Goal: Book appointment/travel/reservation

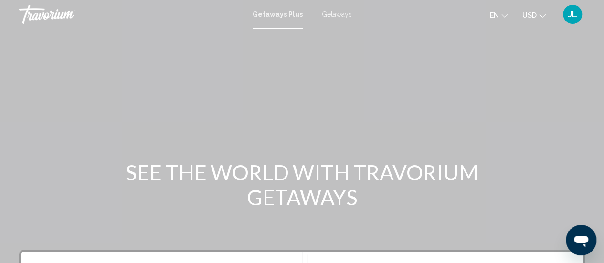
click at [328, 17] on span "Getaways" at bounding box center [337, 14] width 30 height 8
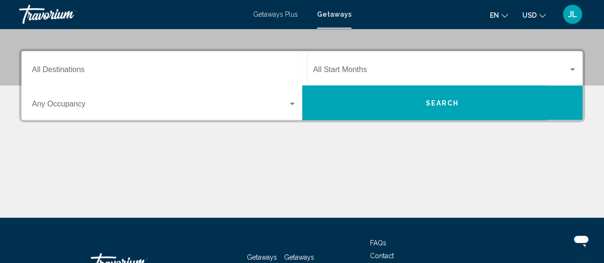
scroll to position [201, 0]
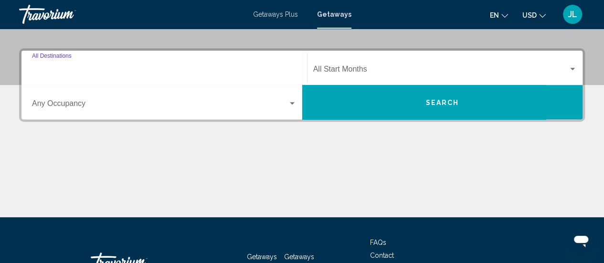
click at [190, 67] on input "Destination All Destinations" at bounding box center [164, 71] width 264 height 9
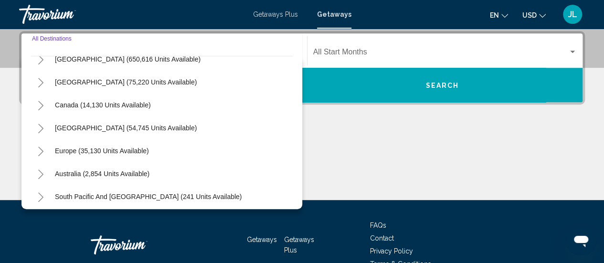
scroll to position [36, 0]
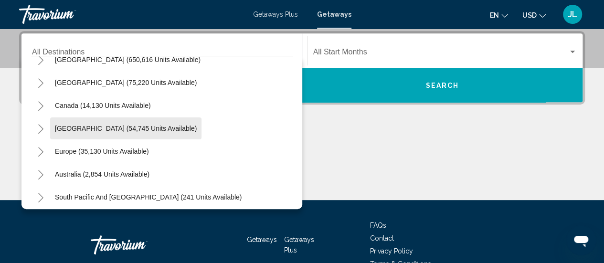
click at [142, 125] on span "Caribbean & Atlantic Islands (54,745 units available)" at bounding box center [126, 129] width 142 height 8
type input "**********"
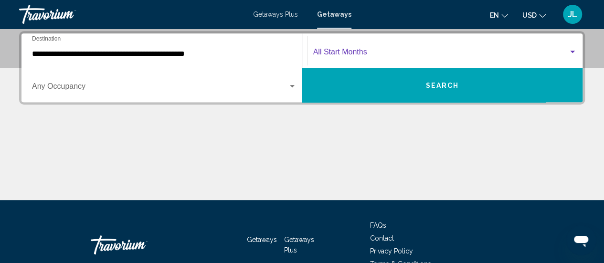
click at [360, 51] on span "Search widget" at bounding box center [440, 54] width 255 height 9
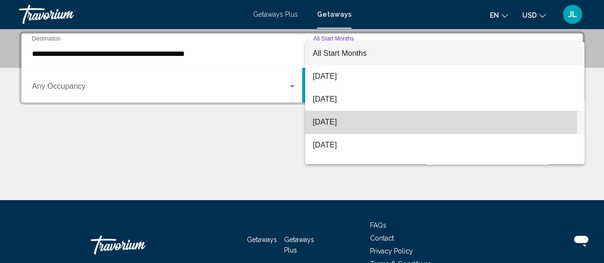
click at [333, 122] on span "[DATE]" at bounding box center [445, 122] width 264 height 23
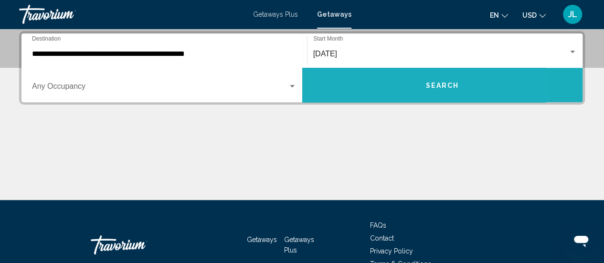
click at [384, 80] on button "Search" at bounding box center [442, 85] width 281 height 34
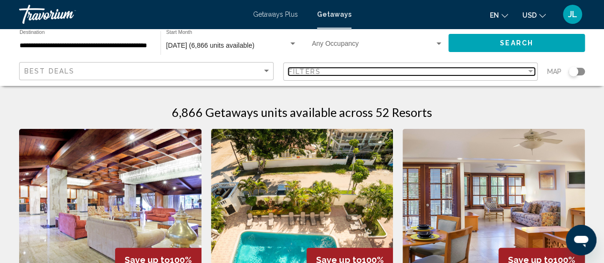
click at [376, 72] on div "Filters" at bounding box center [407, 72] width 238 height 8
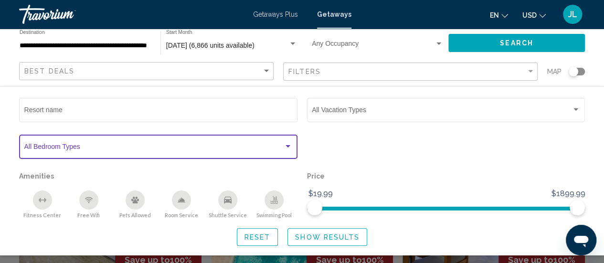
click at [288, 145] on div "Search widget" at bounding box center [287, 147] width 9 height 8
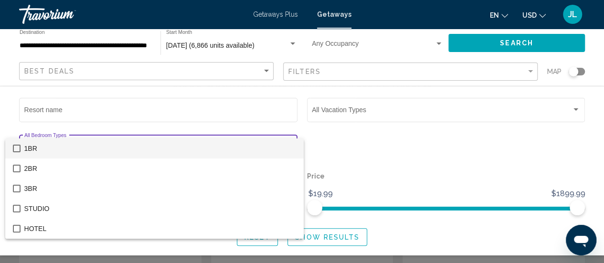
scroll to position [31, 0]
click at [308, 129] on div at bounding box center [302, 131] width 604 height 263
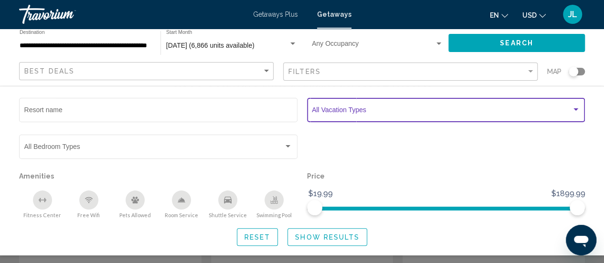
click at [323, 111] on span "Search widget" at bounding box center [442, 112] width 260 height 8
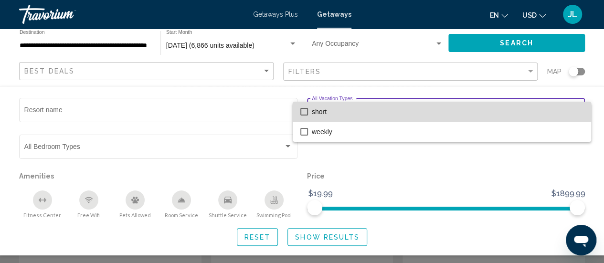
click at [323, 111] on span "short" at bounding box center [448, 112] width 272 height 20
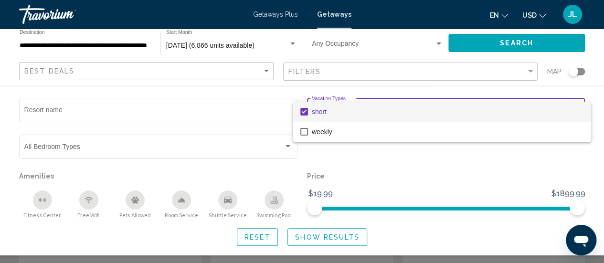
click at [316, 147] on div at bounding box center [302, 131] width 604 height 263
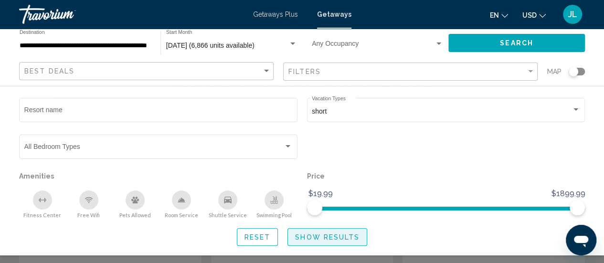
click at [313, 239] on span "Show Results" at bounding box center [327, 237] width 64 height 8
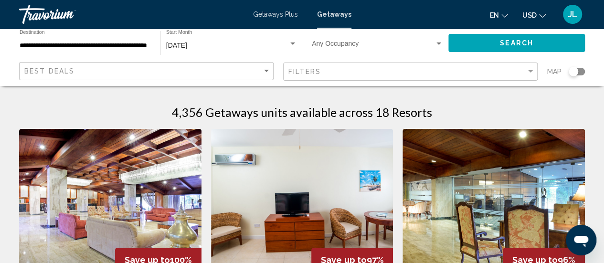
click at [403, 77] on div "Filters" at bounding box center [411, 72] width 246 height 18
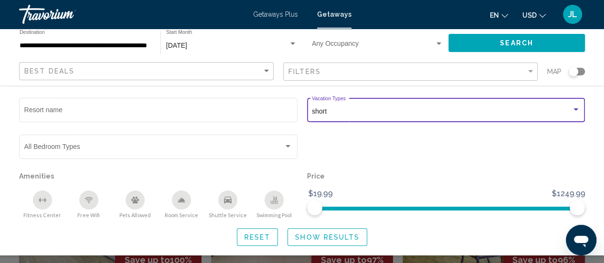
click at [390, 110] on div "short" at bounding box center [442, 112] width 260 height 8
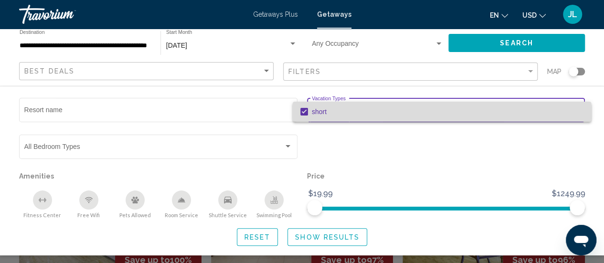
click at [305, 114] on mat-pseudo-checkbox at bounding box center [304, 112] width 8 height 8
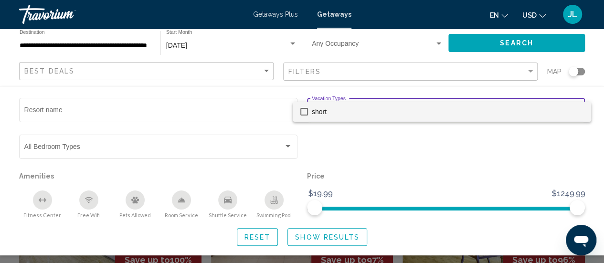
click at [367, 150] on div at bounding box center [302, 131] width 604 height 263
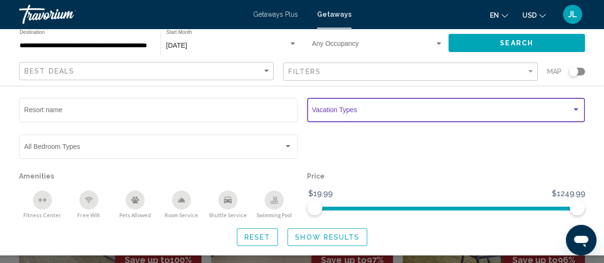
click at [379, 114] on span "Search widget" at bounding box center [442, 112] width 260 height 8
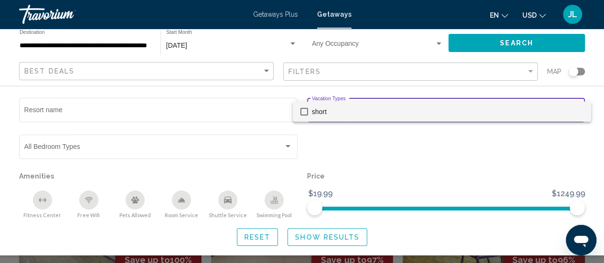
click at [338, 240] on div at bounding box center [302, 131] width 604 height 263
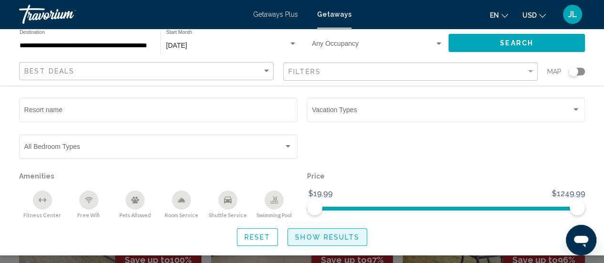
click at [338, 240] on span "Show Results" at bounding box center [327, 237] width 64 height 8
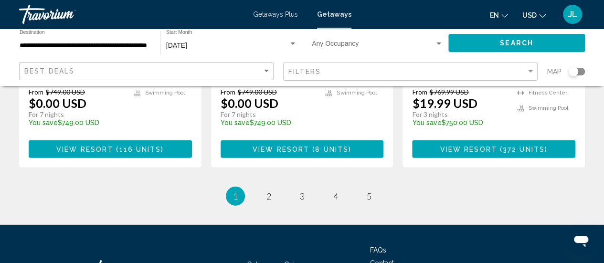
scroll to position [1346, 0]
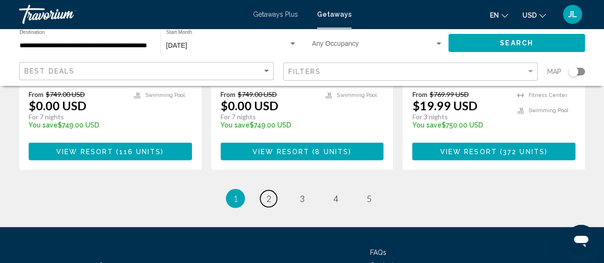
click at [266, 193] on span "2" at bounding box center [268, 198] width 5 height 10
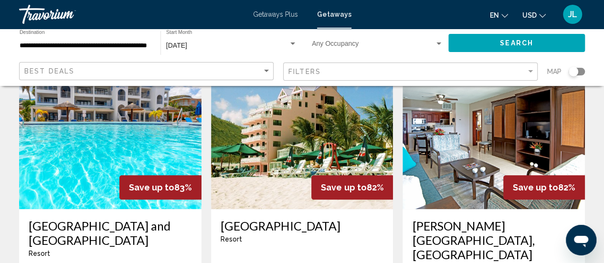
scroll to position [418, 0]
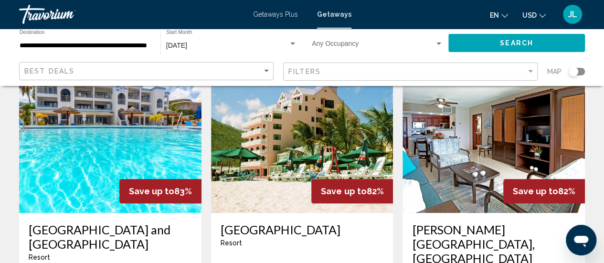
click at [266, 157] on img "Main content" at bounding box center [302, 136] width 182 height 153
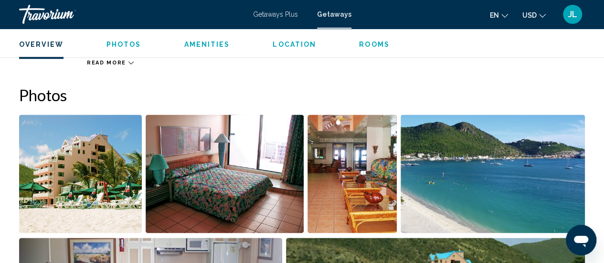
scroll to position [573, 0]
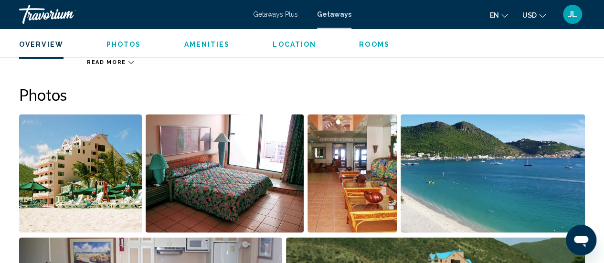
click at [259, 168] on img "Open full-screen image slider" at bounding box center [225, 173] width 158 height 118
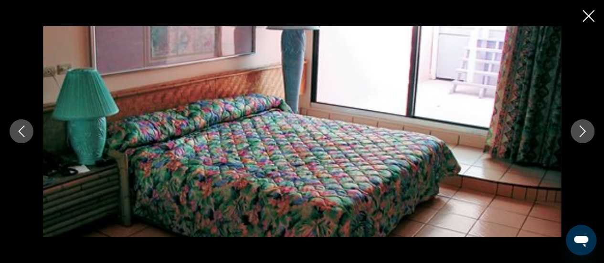
click at [580, 134] on icon "Next image" at bounding box center [581, 130] width 11 height 11
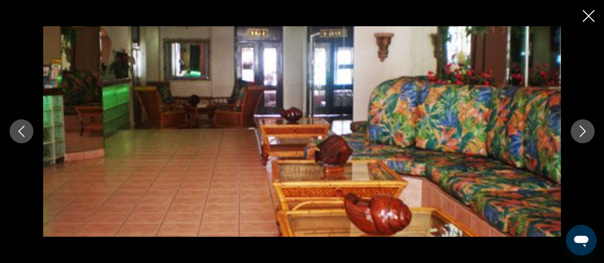
click at [580, 134] on icon "Next image" at bounding box center [581, 130] width 11 height 11
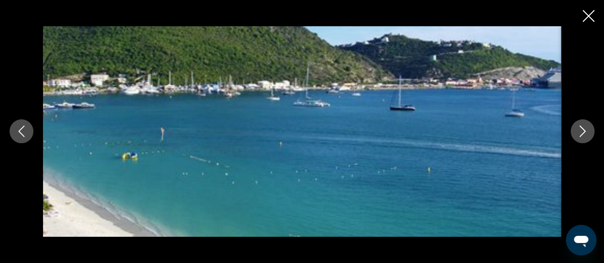
click at [580, 134] on icon "Next image" at bounding box center [581, 130] width 11 height 11
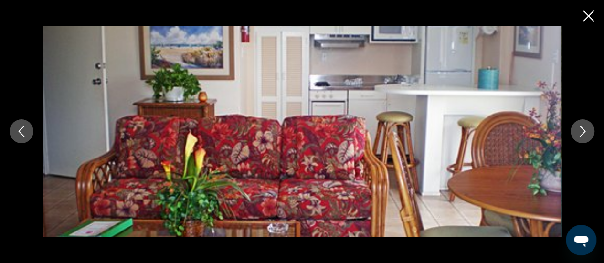
click at [580, 134] on icon "Next image" at bounding box center [581, 130] width 11 height 11
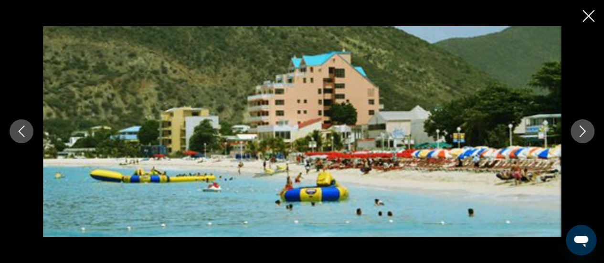
click at [580, 134] on icon "Next image" at bounding box center [581, 130] width 11 height 11
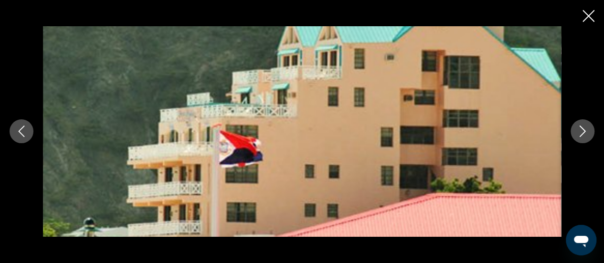
click at [580, 134] on icon "Next image" at bounding box center [581, 130] width 11 height 11
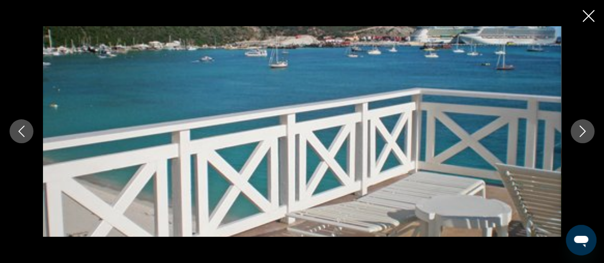
click at [580, 134] on icon "Next image" at bounding box center [581, 130] width 11 height 11
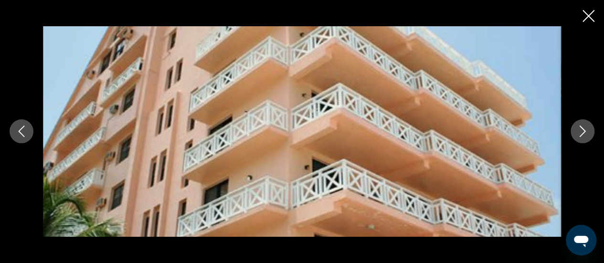
click at [580, 134] on icon "Next image" at bounding box center [581, 130] width 11 height 11
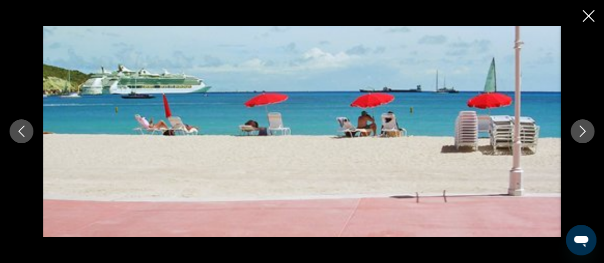
click at [580, 134] on icon "Next image" at bounding box center [581, 130] width 11 height 11
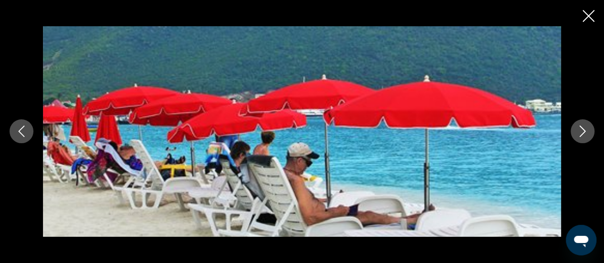
click at [580, 134] on icon "Next image" at bounding box center [581, 130] width 11 height 11
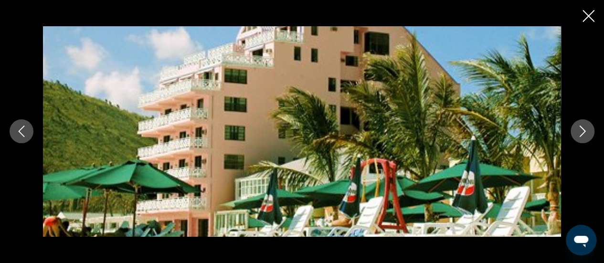
click at [586, 18] on icon "Close slideshow" at bounding box center [588, 16] width 12 height 12
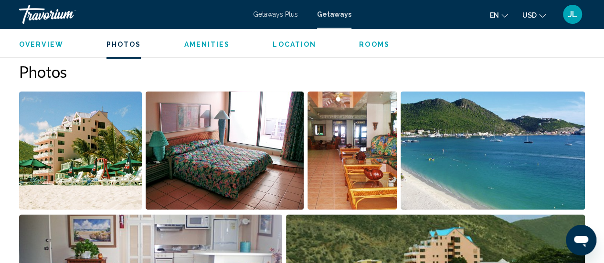
scroll to position [591, 0]
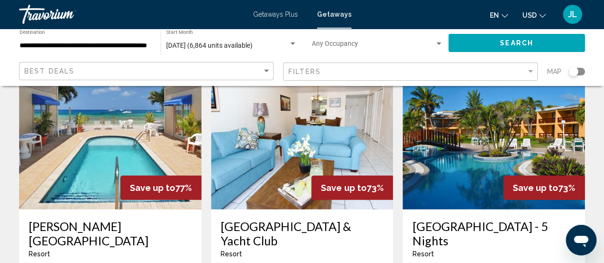
scroll to position [1138, 0]
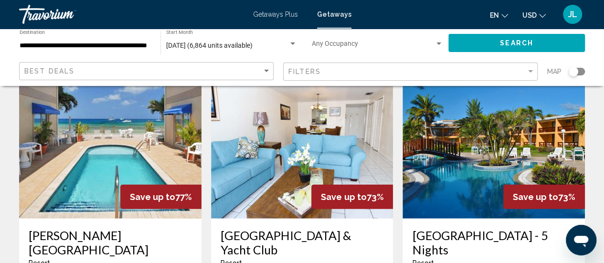
click at [83, 155] on img "Main content" at bounding box center [110, 142] width 182 height 153
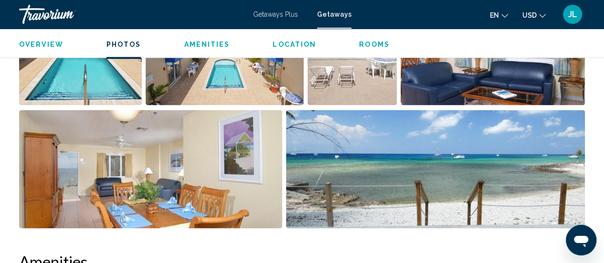
scroll to position [701, 0]
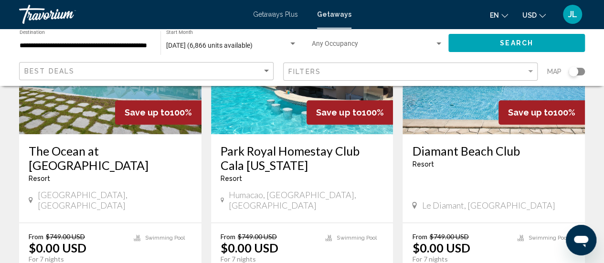
scroll to position [497, 0]
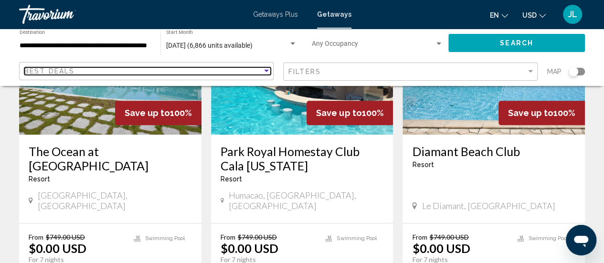
click at [268, 69] on div "Sort by" at bounding box center [266, 71] width 9 height 8
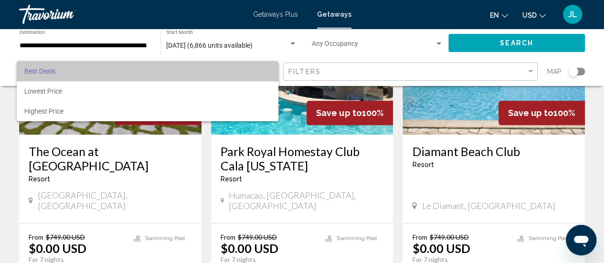
click at [263, 71] on span "Best Deals" at bounding box center [147, 71] width 246 height 20
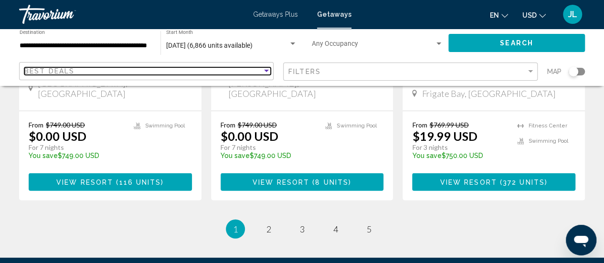
scroll to position [1316, 0]
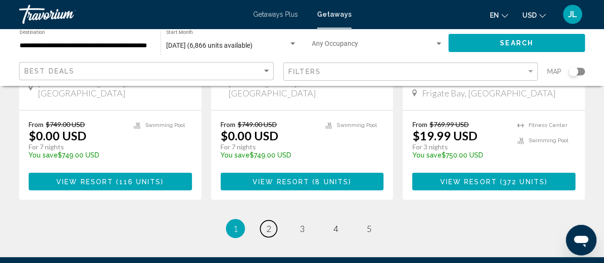
click at [268, 223] on span "2" at bounding box center [268, 228] width 5 height 10
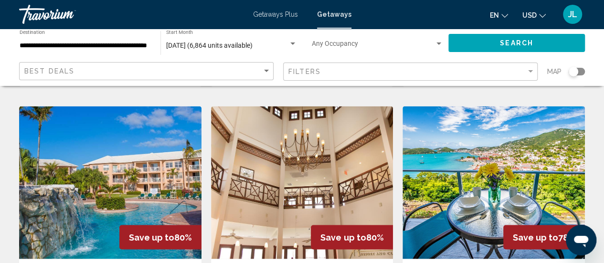
scroll to position [748, 0]
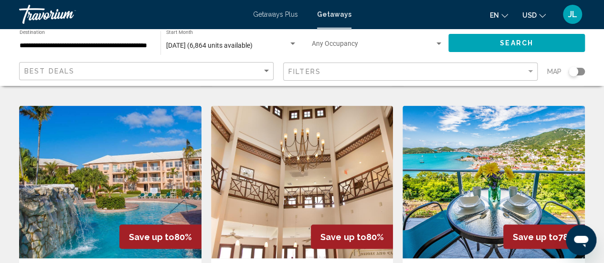
click at [468, 186] on img "Main content" at bounding box center [493, 181] width 182 height 153
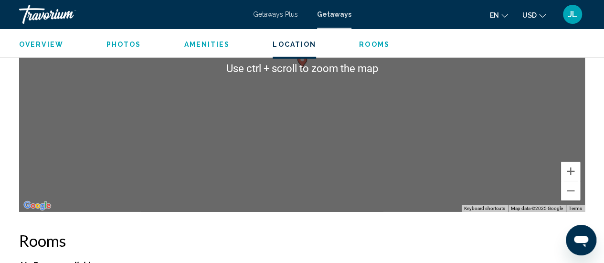
scroll to position [1469, 0]
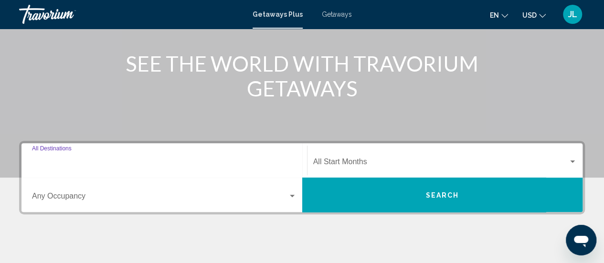
click at [192, 160] on input "Destination All Destinations" at bounding box center [164, 163] width 264 height 9
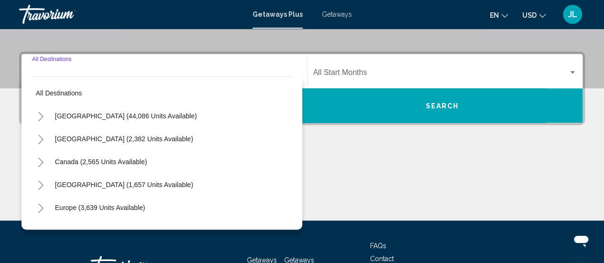
scroll to position [219, 0]
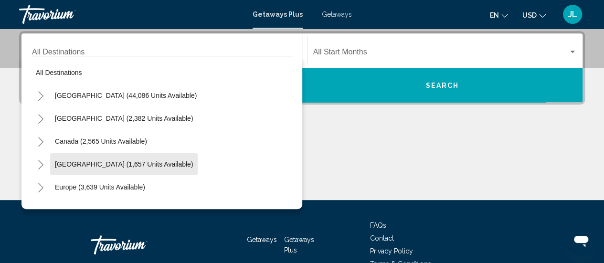
click at [160, 162] on span "[GEOGRAPHIC_DATA] (1,657 units available)" at bounding box center [124, 164] width 138 height 8
type input "**********"
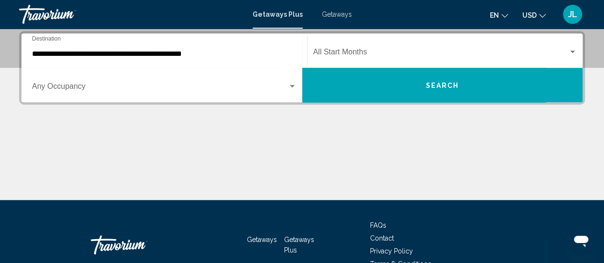
click at [339, 59] on div "Start Month All Start Months" at bounding box center [445, 51] width 264 height 30
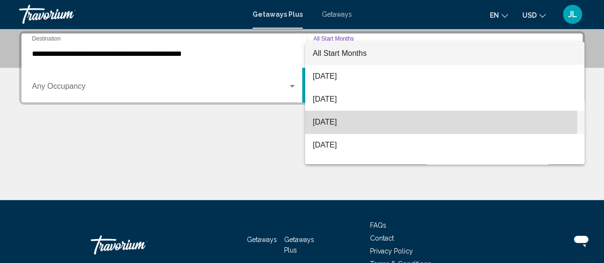
click at [326, 122] on span "[DATE]" at bounding box center [445, 122] width 264 height 23
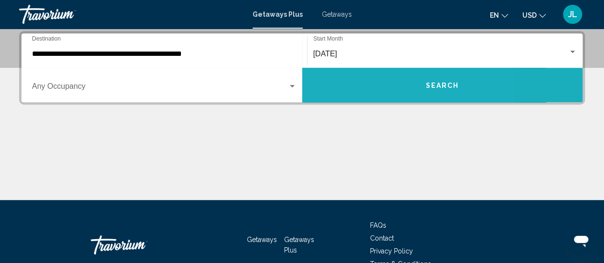
click at [366, 79] on button "Search" at bounding box center [442, 85] width 281 height 34
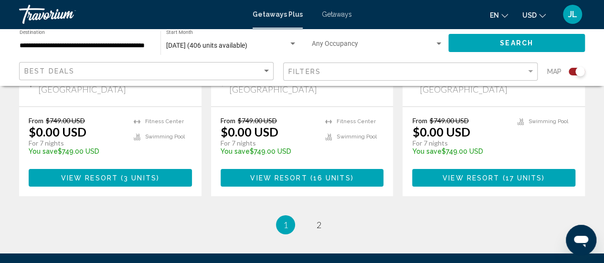
scroll to position [1626, 0]
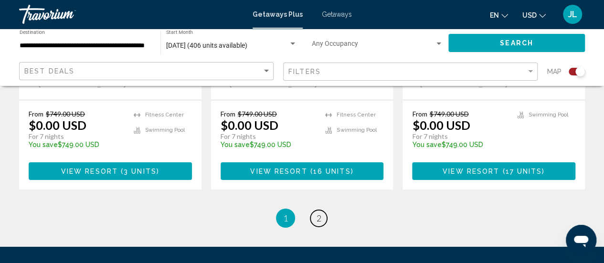
click at [321, 213] on span "2" at bounding box center [318, 218] width 5 height 10
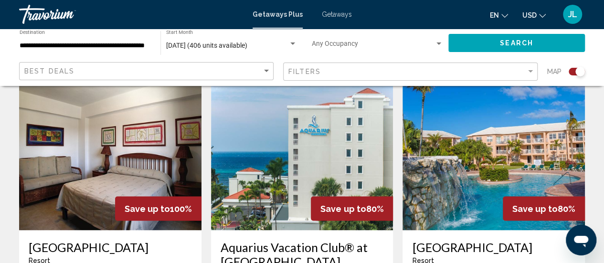
scroll to position [707, 0]
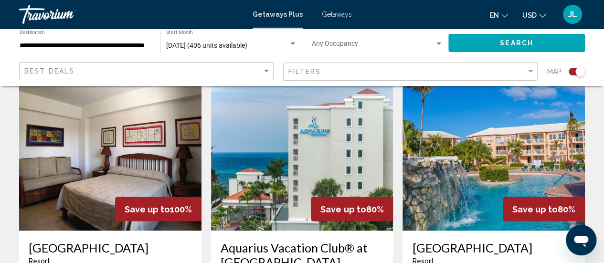
click at [250, 167] on img "Main content" at bounding box center [302, 154] width 182 height 153
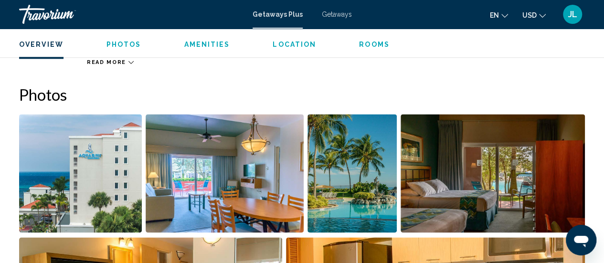
scroll to position [573, 0]
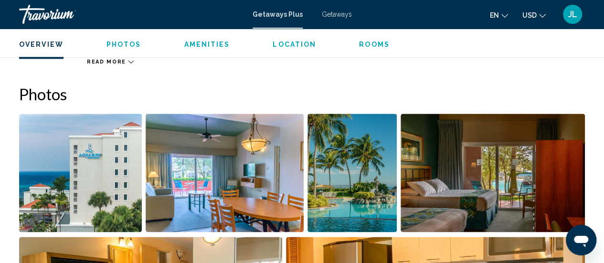
click at [173, 207] on img "Open full-screen image slider" at bounding box center [225, 173] width 158 height 118
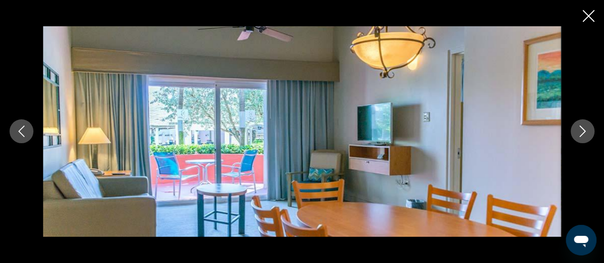
click at [580, 133] on icon "Next image" at bounding box center [581, 130] width 11 height 11
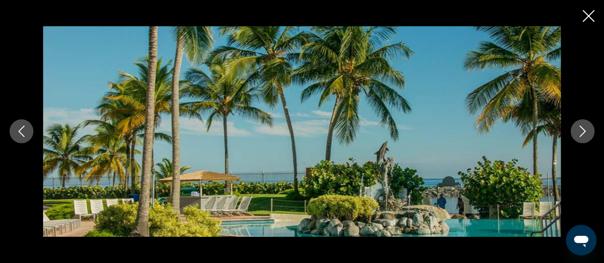
click at [580, 133] on icon "Next image" at bounding box center [581, 130] width 11 height 11
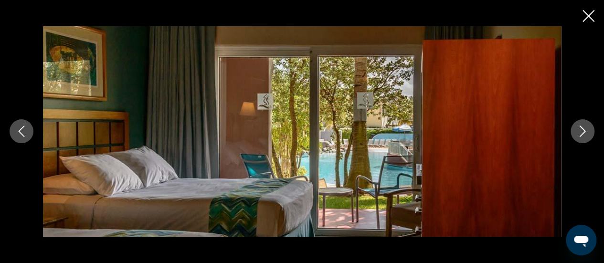
click at [580, 133] on icon "Next image" at bounding box center [581, 130] width 11 height 11
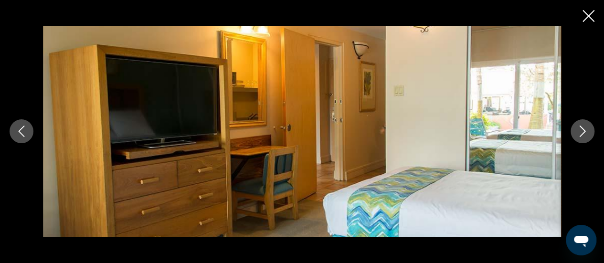
click at [580, 133] on icon "Next image" at bounding box center [581, 130] width 11 height 11
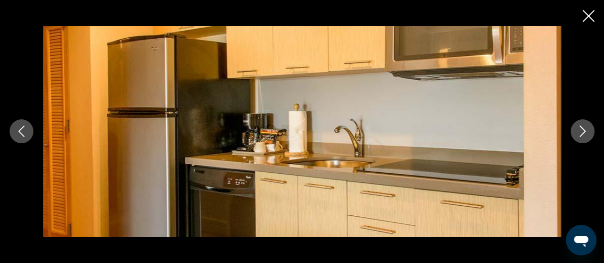
click at [580, 133] on icon "Next image" at bounding box center [581, 130] width 11 height 11
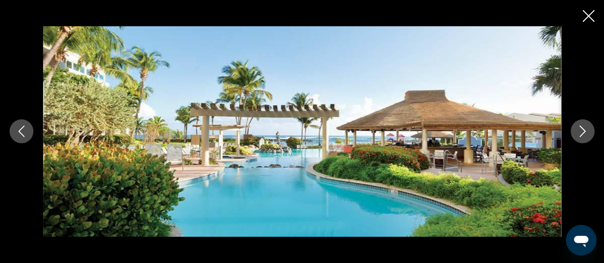
click at [580, 133] on icon "Next image" at bounding box center [581, 130] width 11 height 11
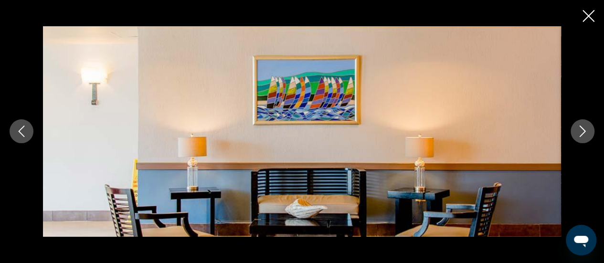
click at [580, 133] on icon "Next image" at bounding box center [581, 130] width 11 height 11
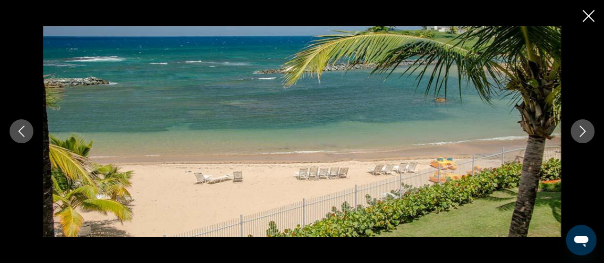
click at [580, 133] on icon "Next image" at bounding box center [581, 130] width 11 height 11
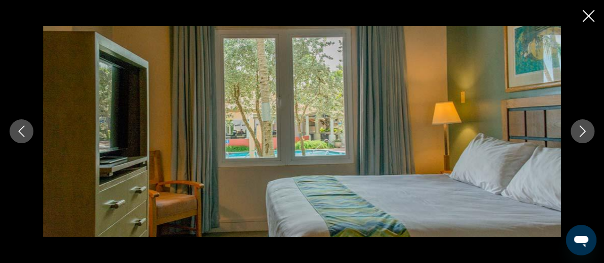
click at [580, 133] on icon "Next image" at bounding box center [581, 130] width 11 height 11
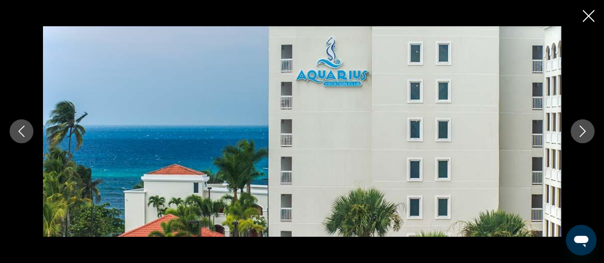
click at [591, 16] on icon "Close slideshow" at bounding box center [588, 16] width 12 height 12
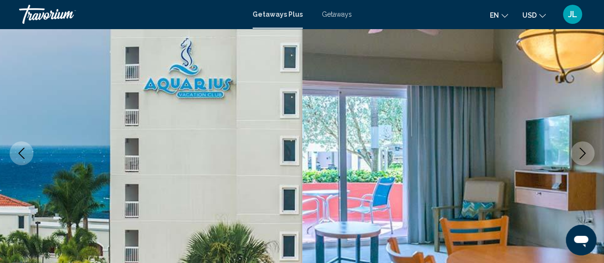
scroll to position [0, 0]
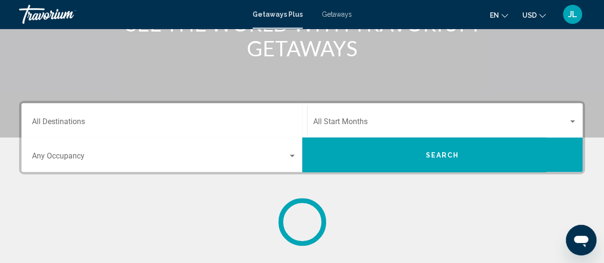
scroll to position [148, 0]
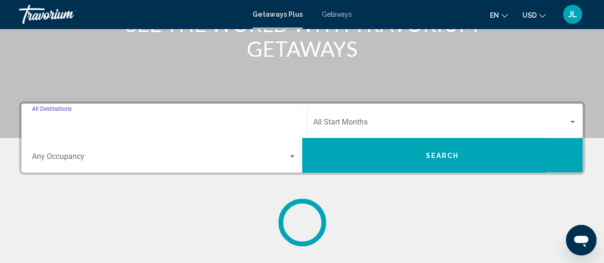
click at [150, 123] on input "Destination All Destinations" at bounding box center [164, 124] width 264 height 9
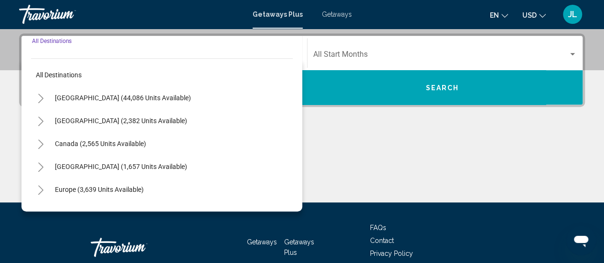
scroll to position [219, 0]
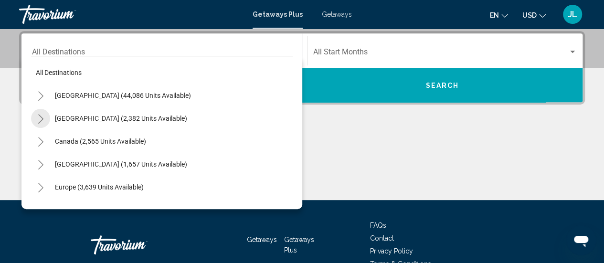
click at [41, 119] on icon "Toggle Mexico (2,382 units available)" at bounding box center [40, 119] width 7 height 10
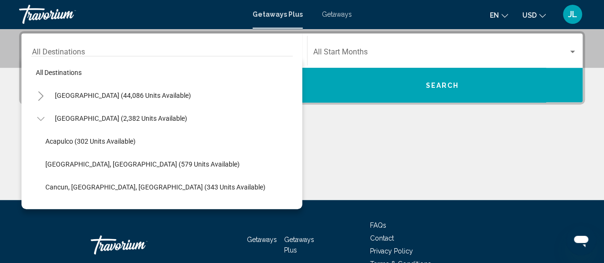
click at [41, 119] on icon "Toggle Mexico (2,382 units available)" at bounding box center [40, 119] width 7 height 10
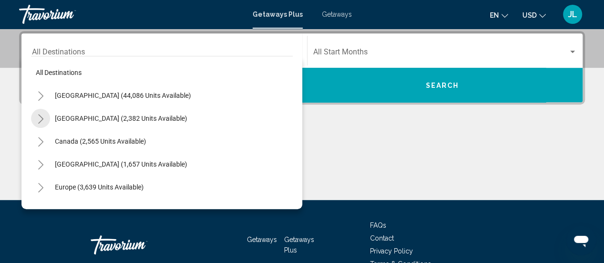
click at [41, 119] on icon "Toggle Mexico (2,382 units available)" at bounding box center [40, 119] width 7 height 10
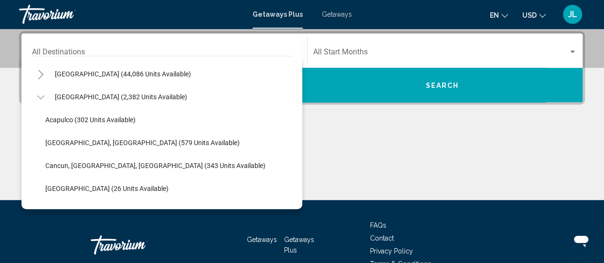
scroll to position [0, 0]
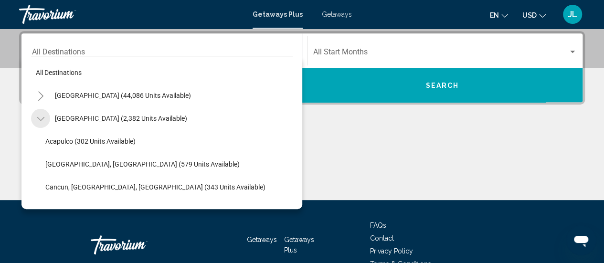
click at [39, 119] on icon "Toggle Mexico (2,382 units available)" at bounding box center [40, 119] width 7 height 10
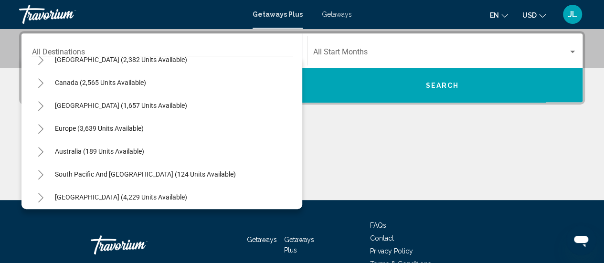
scroll to position [59, 0]
click at [42, 128] on icon "Toggle Europe (3,639 units available)" at bounding box center [40, 129] width 5 height 10
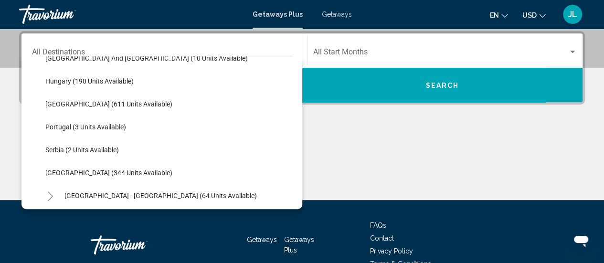
scroll to position [311, 0]
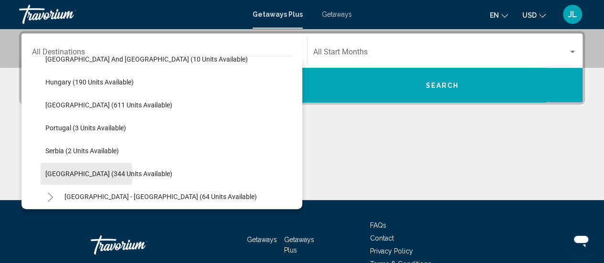
click at [86, 173] on span "[GEOGRAPHIC_DATA] (344 units available)" at bounding box center [108, 174] width 127 height 8
type input "**********"
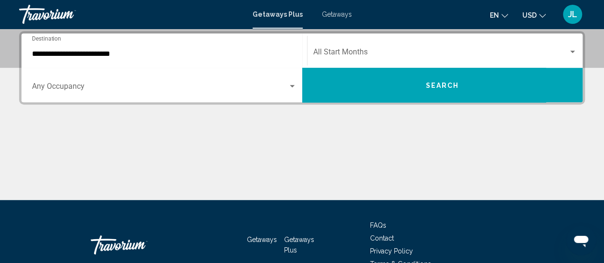
click at [354, 49] on div "Start Month All Start Months" at bounding box center [445, 51] width 264 height 30
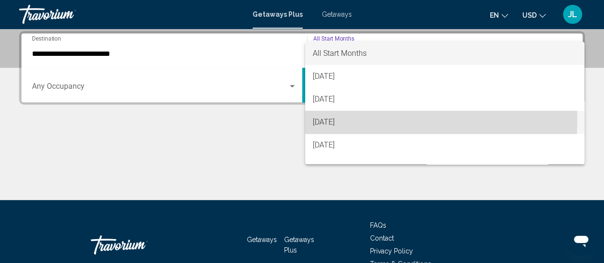
click at [339, 121] on span "[DATE]" at bounding box center [445, 122] width 264 height 23
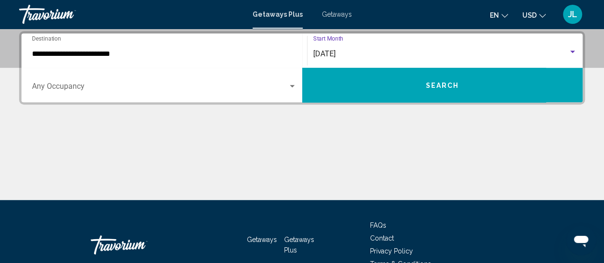
click at [398, 91] on button "Search" at bounding box center [442, 85] width 281 height 34
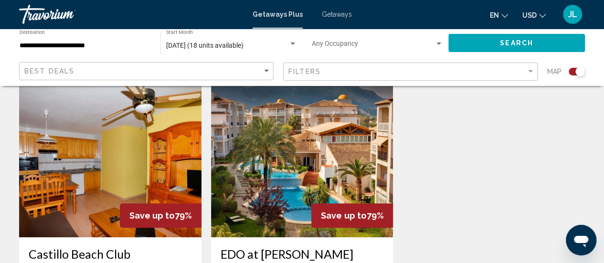
scroll to position [340, 0]
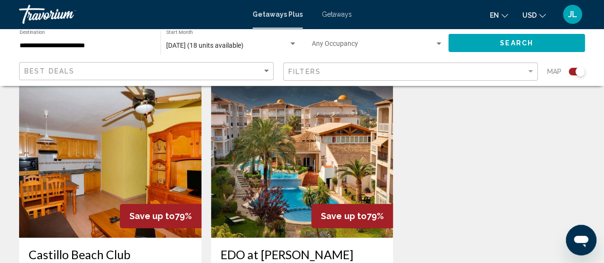
click at [152, 179] on img "Main content" at bounding box center [110, 161] width 182 height 153
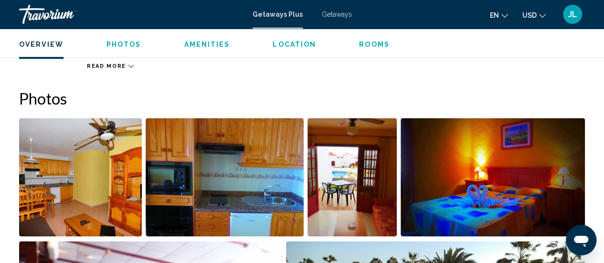
scroll to position [579, 0]
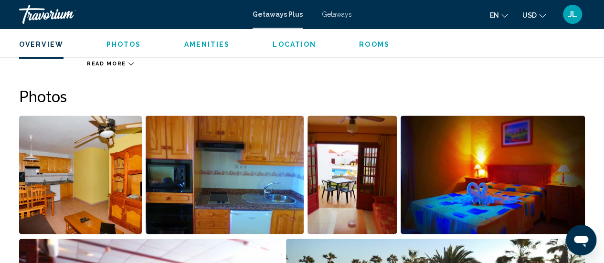
click at [116, 165] on img "Open full-screen image slider" at bounding box center [80, 174] width 123 height 118
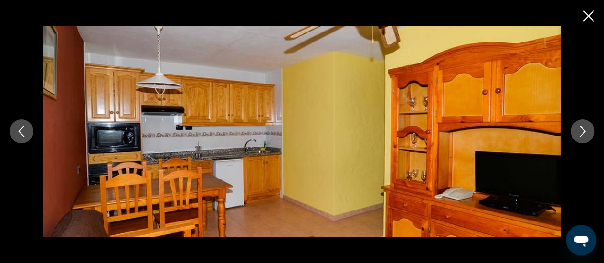
click at [586, 136] on icon "Next image" at bounding box center [581, 130] width 11 height 11
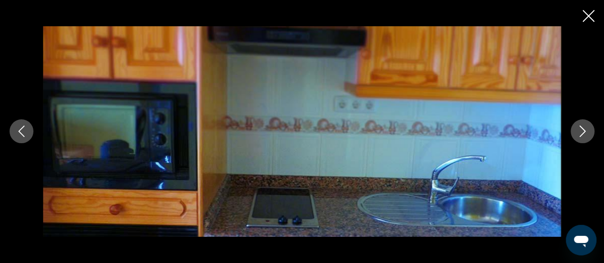
click at [586, 136] on icon "Next image" at bounding box center [581, 130] width 11 height 11
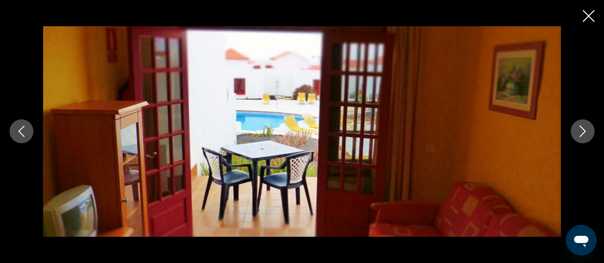
click at [586, 136] on icon "Next image" at bounding box center [581, 130] width 11 height 11
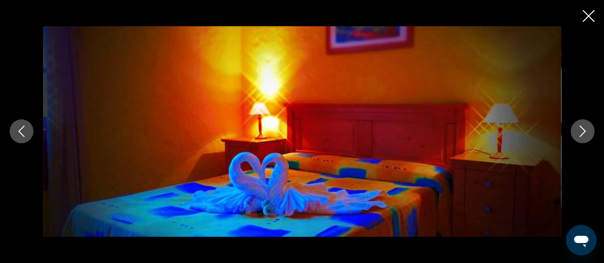
click at [586, 136] on icon "Next image" at bounding box center [581, 130] width 11 height 11
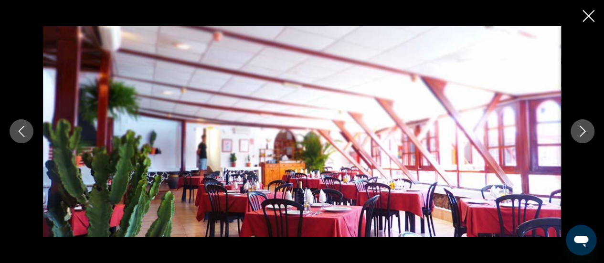
click at [586, 136] on icon "Next image" at bounding box center [581, 130] width 11 height 11
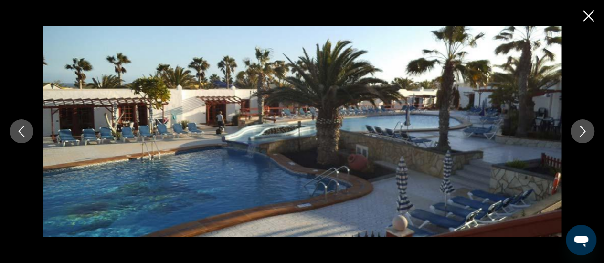
click at [586, 136] on icon "Next image" at bounding box center [581, 130] width 11 height 11
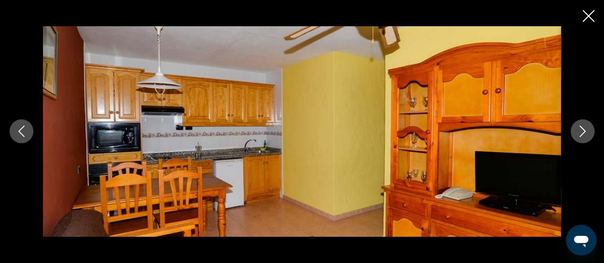
click at [586, 136] on icon "Next image" at bounding box center [581, 130] width 11 height 11
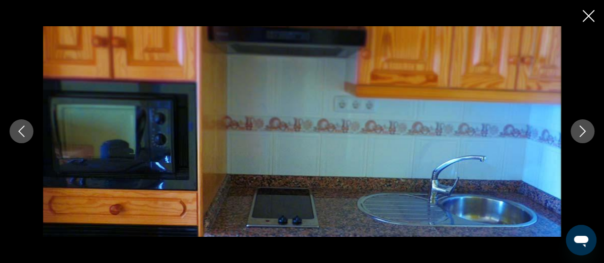
click at [589, 17] on icon "Close slideshow" at bounding box center [588, 16] width 12 height 12
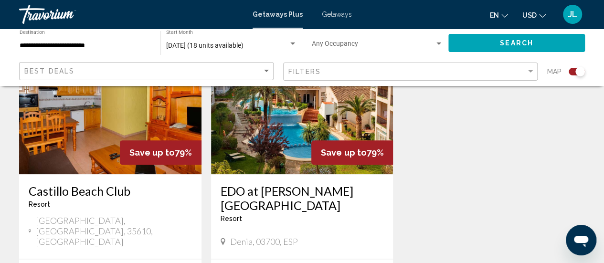
scroll to position [406, 0]
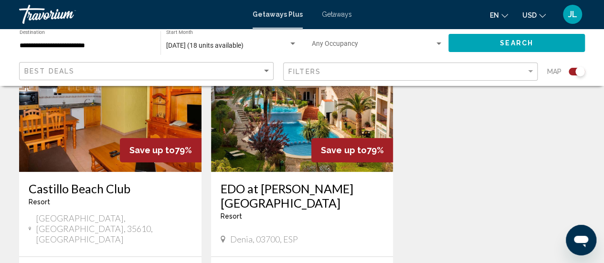
click at [283, 152] on img "Main content" at bounding box center [302, 95] width 182 height 153
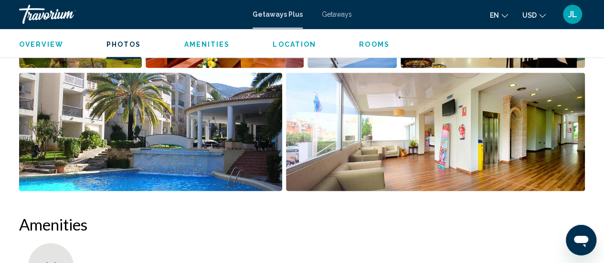
scroll to position [744, 0]
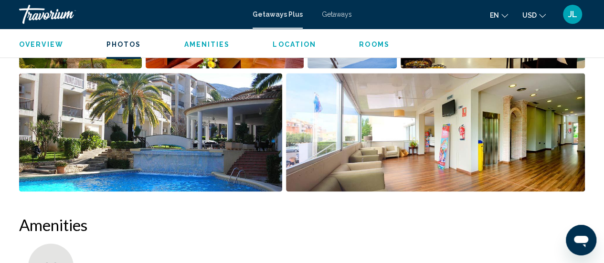
click at [320, 138] on img "Open full-screen image slider" at bounding box center [435, 132] width 299 height 118
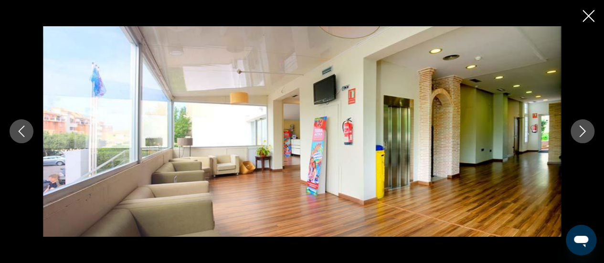
click at [580, 134] on icon "Next image" at bounding box center [581, 130] width 11 height 11
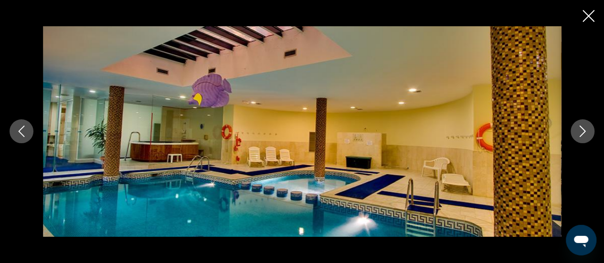
click at [580, 134] on icon "Next image" at bounding box center [581, 130] width 11 height 11
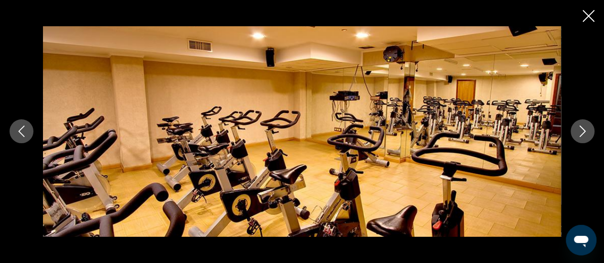
click at [580, 134] on icon "Next image" at bounding box center [581, 130] width 11 height 11
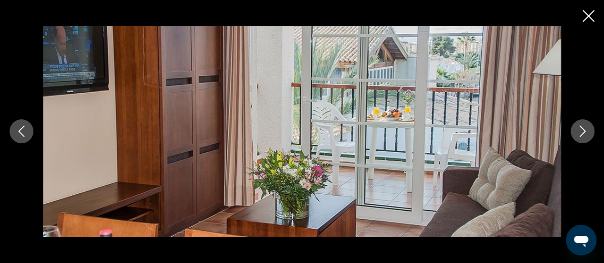
click at [580, 134] on icon "Next image" at bounding box center [581, 130] width 11 height 11
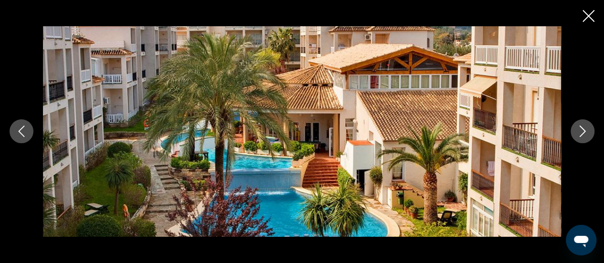
click at [580, 134] on icon "Next image" at bounding box center [581, 130] width 11 height 11
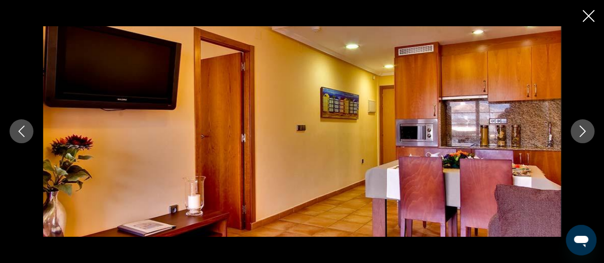
click at [580, 134] on icon "Next image" at bounding box center [581, 130] width 11 height 11
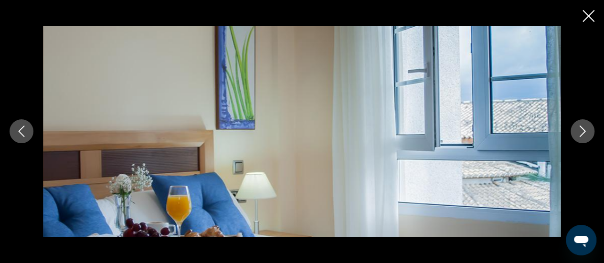
click at [588, 16] on icon "Close slideshow" at bounding box center [588, 16] width 12 height 12
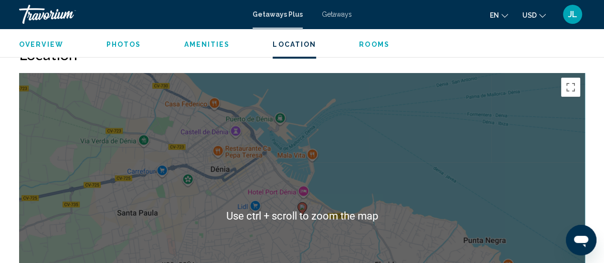
scroll to position [1420, 0]
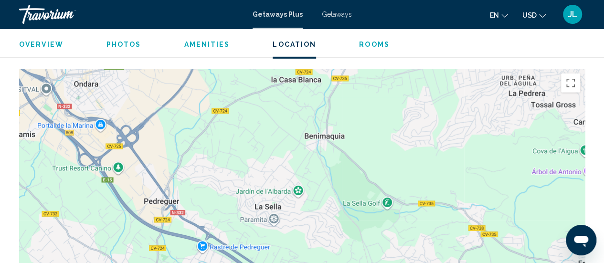
drag, startPoint x: 167, startPoint y: 237, endPoint x: 507, endPoint y: 53, distance: 386.0
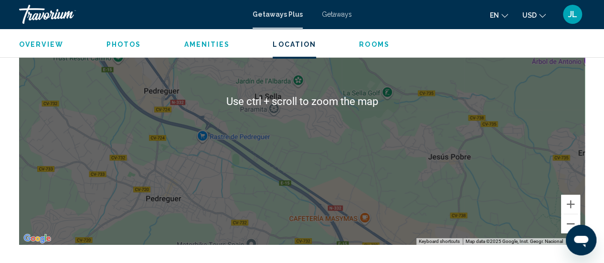
scroll to position [1534, 0]
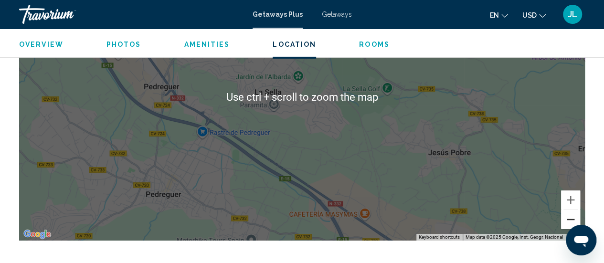
click at [568, 220] on button "Zoom out" at bounding box center [570, 219] width 19 height 19
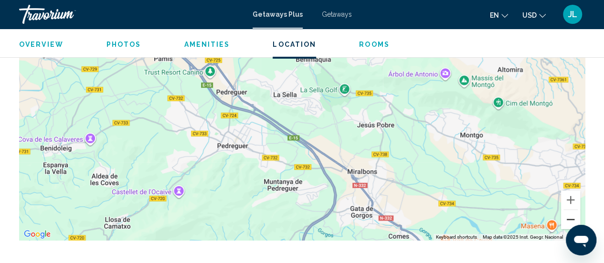
click at [568, 220] on button "Zoom out" at bounding box center [570, 219] width 19 height 19
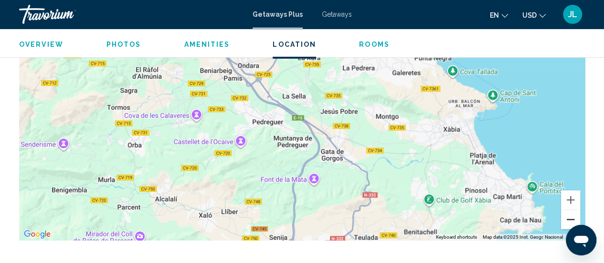
click at [568, 220] on button "Zoom out" at bounding box center [570, 219] width 19 height 19
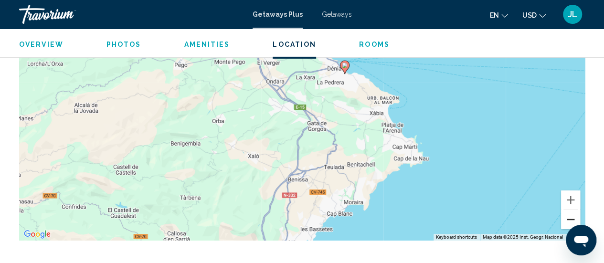
click at [568, 220] on button "Zoom out" at bounding box center [570, 219] width 19 height 19
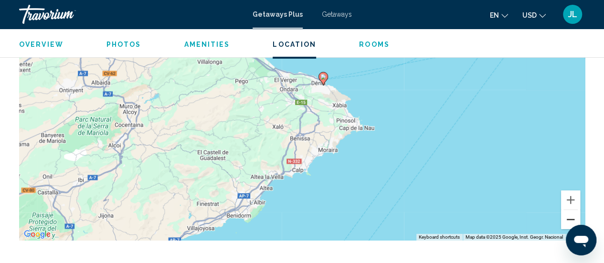
click at [568, 220] on button "Zoom out" at bounding box center [570, 219] width 19 height 19
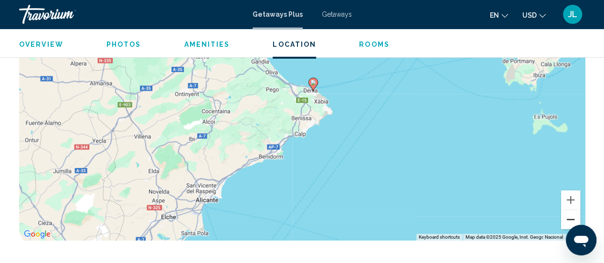
click at [568, 220] on button "Zoom out" at bounding box center [570, 219] width 19 height 19
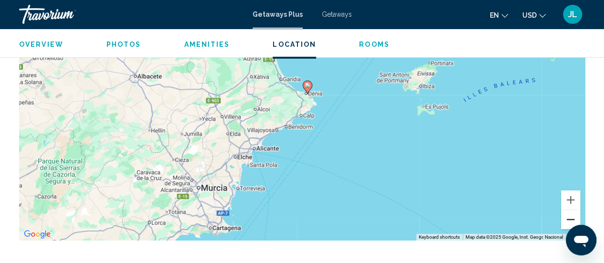
click at [568, 220] on button "Zoom out" at bounding box center [570, 219] width 19 height 19
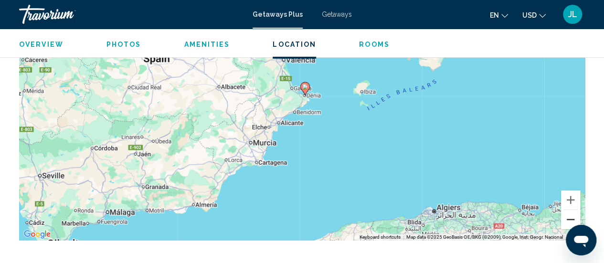
click at [568, 220] on button "Zoom out" at bounding box center [570, 219] width 19 height 19
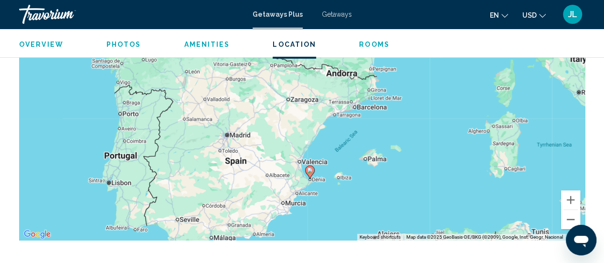
drag, startPoint x: 446, startPoint y: 128, endPoint x: 452, endPoint y: 212, distance: 84.2
click at [452, 212] on div "To activate drag with keyboard, press Alt + Enter. Once in keyboard drag state,…" at bounding box center [301, 97] width 565 height 286
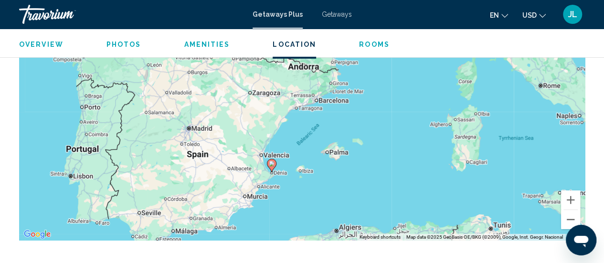
drag, startPoint x: 452, startPoint y: 212, endPoint x: 413, endPoint y: 207, distance: 39.1
click at [413, 207] on div "To activate drag with keyboard, press Alt + Enter. Once in keyboard drag state,…" at bounding box center [301, 97] width 565 height 286
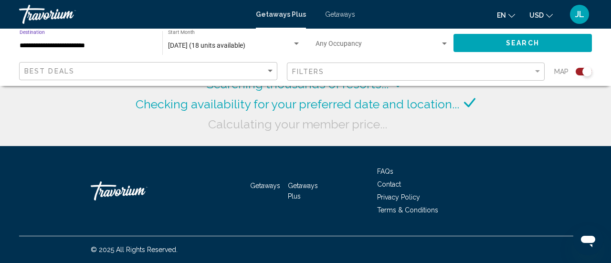
click at [87, 44] on input "**********" at bounding box center [86, 46] width 133 height 8
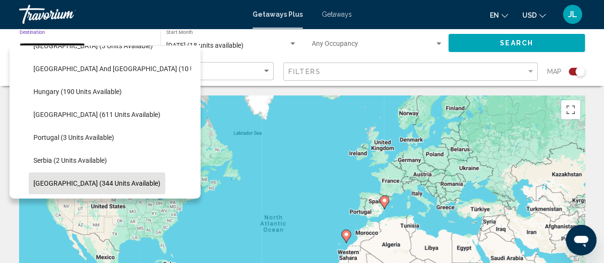
scroll to position [289, 0]
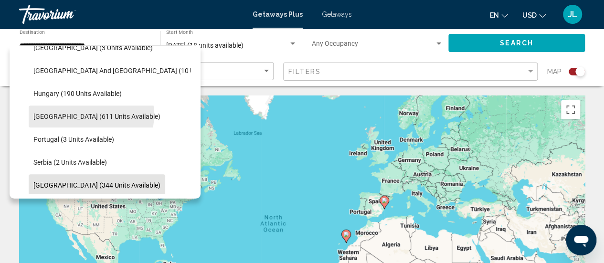
click at [91, 114] on span "[GEOGRAPHIC_DATA] (611 units available)" at bounding box center [96, 117] width 127 height 8
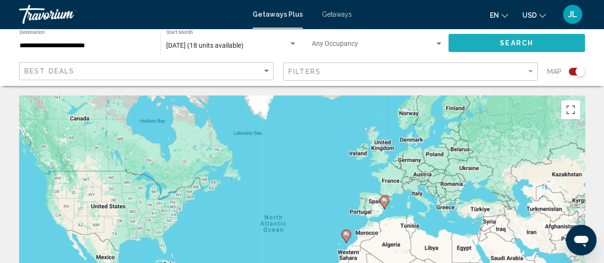
click at [518, 42] on span "Search" at bounding box center [516, 44] width 33 height 8
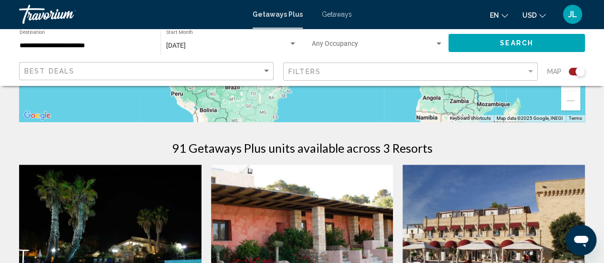
scroll to position [258, 0]
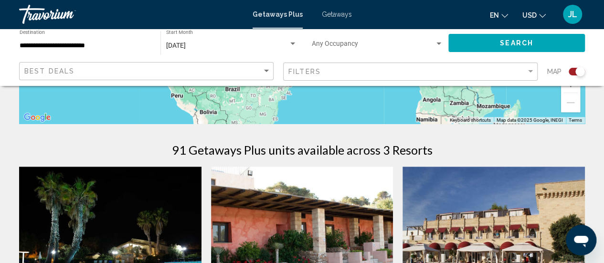
click at [107, 49] on div "**********" at bounding box center [85, 43] width 131 height 26
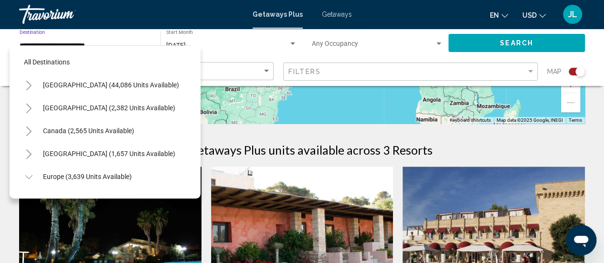
scroll to position [289, 0]
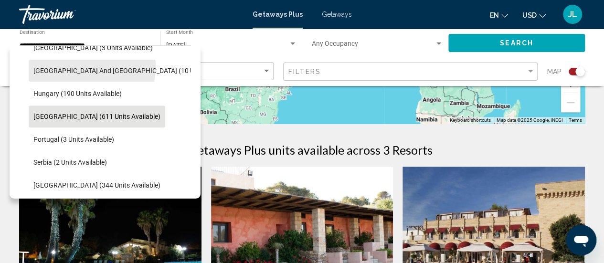
click at [68, 65] on button "[GEOGRAPHIC_DATA] and [GEOGRAPHIC_DATA] (10 units available)" at bounding box center [135, 71] width 212 height 22
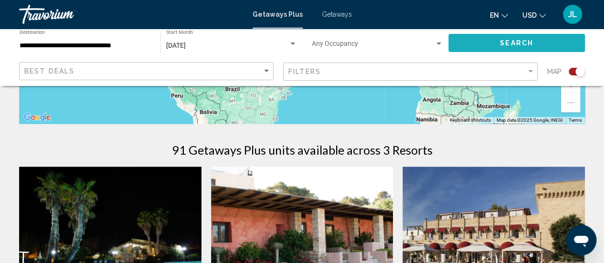
click at [495, 42] on button "Search" at bounding box center [516, 43] width 136 height 18
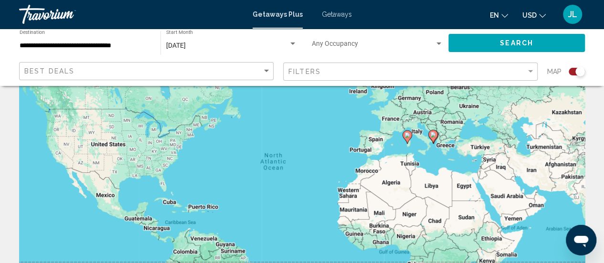
scroll to position [44, 0]
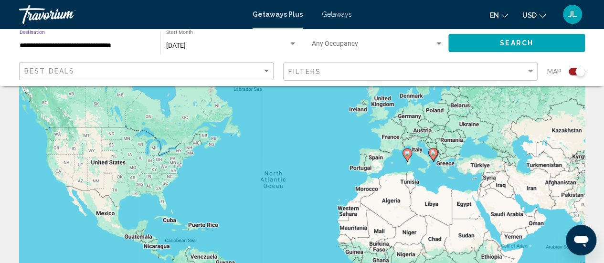
click at [93, 44] on input "**********" at bounding box center [85, 46] width 131 height 8
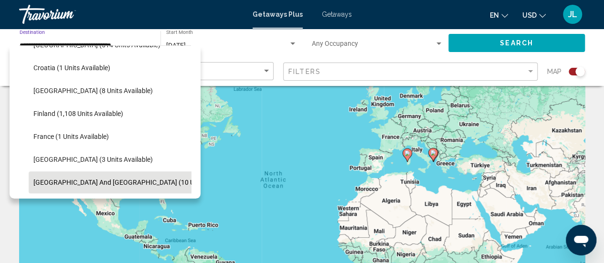
scroll to position [177, 0]
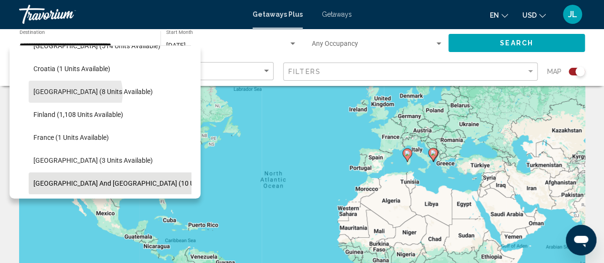
click at [75, 93] on span "[GEOGRAPHIC_DATA] (8 units available)" at bounding box center [92, 92] width 119 height 8
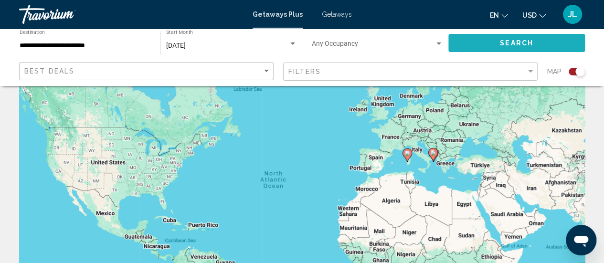
click at [470, 46] on button "Search" at bounding box center [516, 43] width 136 height 18
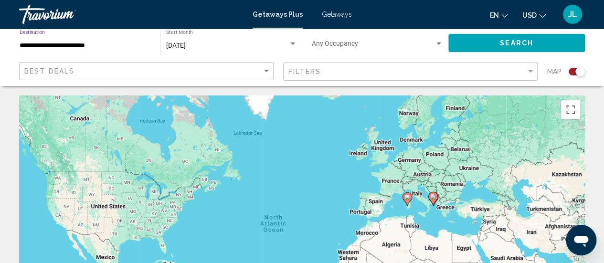
click at [84, 48] on input "**********" at bounding box center [85, 46] width 131 height 8
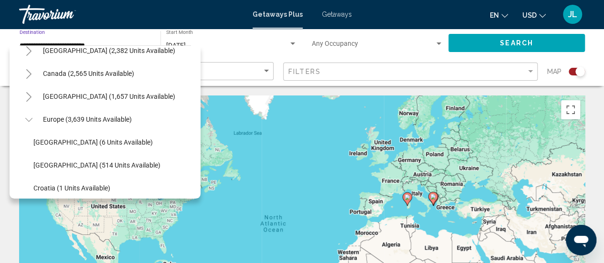
scroll to position [56, 0]
click at [30, 119] on icon "Toggle Europe (3,639 units available)" at bounding box center [28, 121] width 7 height 10
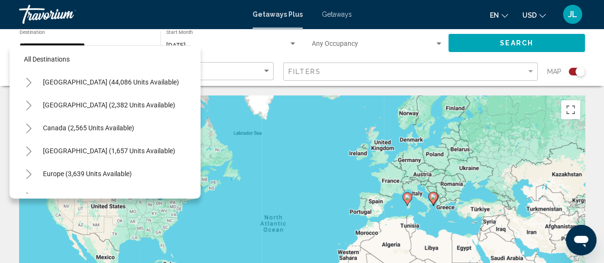
scroll to position [3, 0]
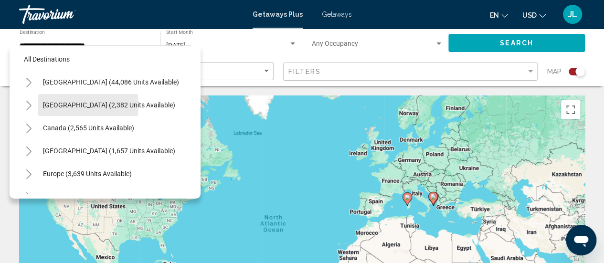
click at [58, 105] on span "[GEOGRAPHIC_DATA] (2,382 units available)" at bounding box center [109, 105] width 132 height 8
type input "**********"
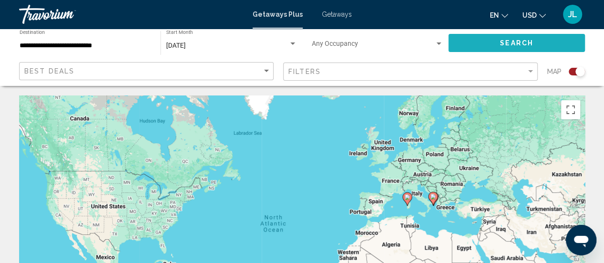
click at [467, 42] on button "Search" at bounding box center [516, 43] width 136 height 18
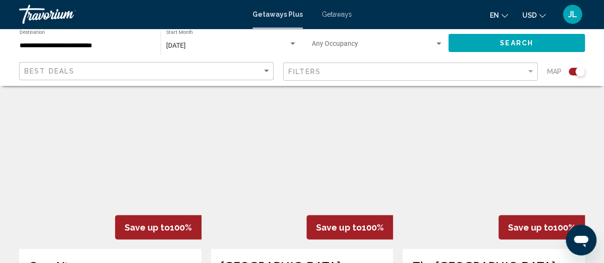
scroll to position [1040, 0]
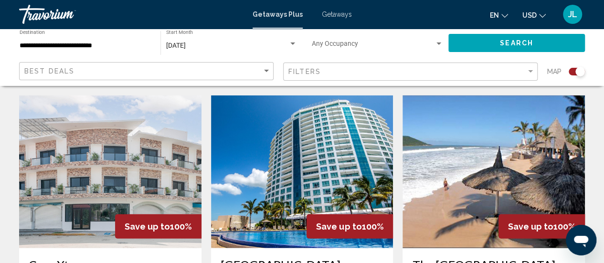
click at [348, 149] on img "Main content" at bounding box center [302, 171] width 182 height 153
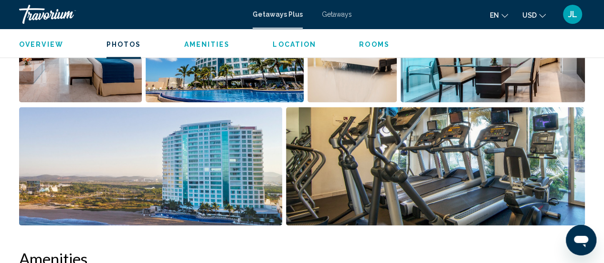
scroll to position [711, 0]
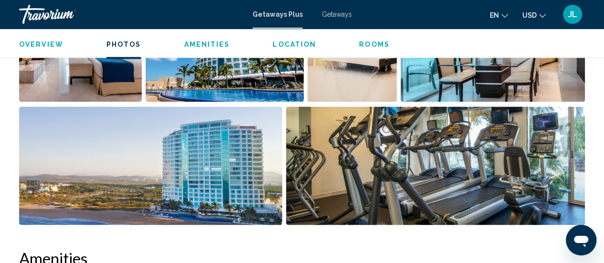
click at [239, 148] on img "Open full-screen image slider" at bounding box center [150, 165] width 263 height 118
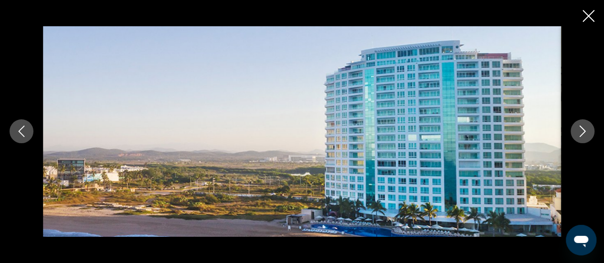
click at [578, 132] on icon "Next image" at bounding box center [581, 130] width 11 height 11
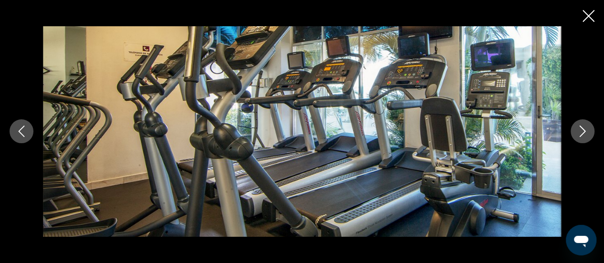
click at [578, 132] on icon "Next image" at bounding box center [581, 130] width 11 height 11
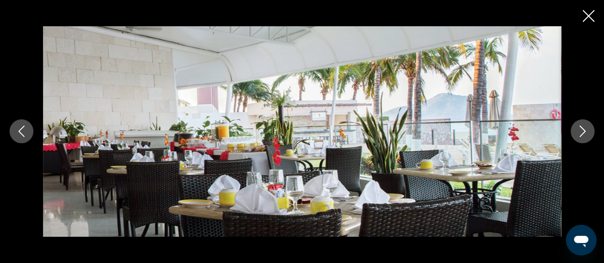
click at [578, 132] on icon "Next image" at bounding box center [581, 130] width 11 height 11
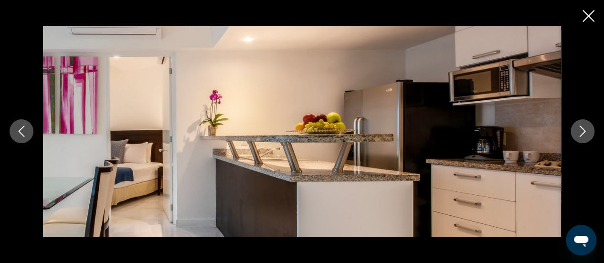
click at [578, 132] on icon "Next image" at bounding box center [581, 130] width 11 height 11
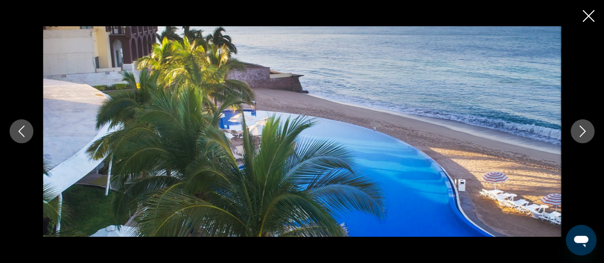
click at [578, 132] on icon "Next image" at bounding box center [581, 130] width 11 height 11
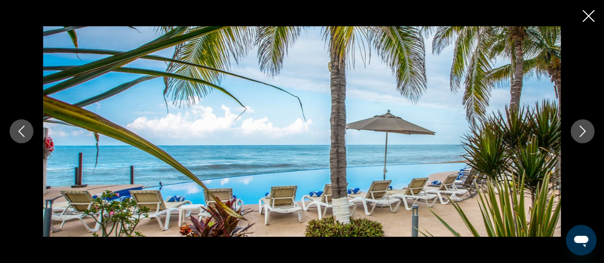
click at [578, 132] on icon "Next image" at bounding box center [581, 130] width 11 height 11
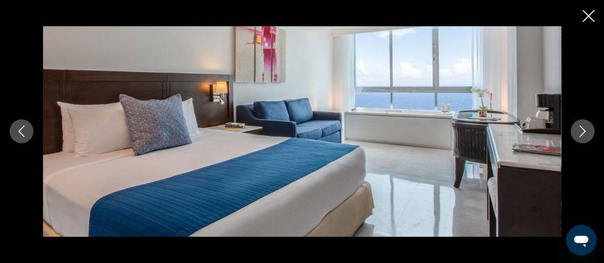
click at [578, 132] on icon "Next image" at bounding box center [581, 130] width 11 height 11
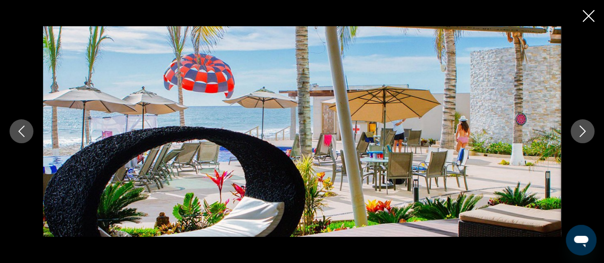
click at [578, 132] on icon "Next image" at bounding box center [581, 130] width 11 height 11
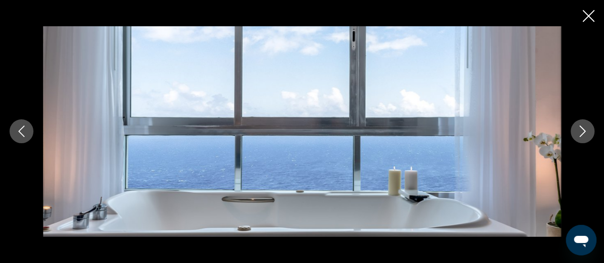
click at [578, 132] on icon "Next image" at bounding box center [581, 130] width 11 height 11
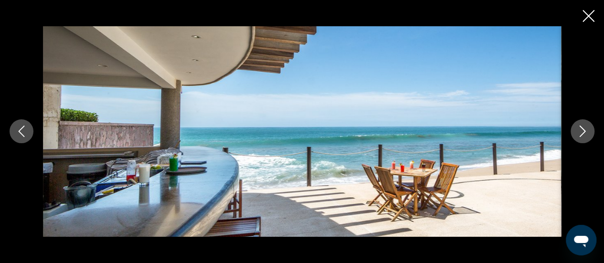
click at [578, 132] on icon "Next image" at bounding box center [581, 130] width 11 height 11
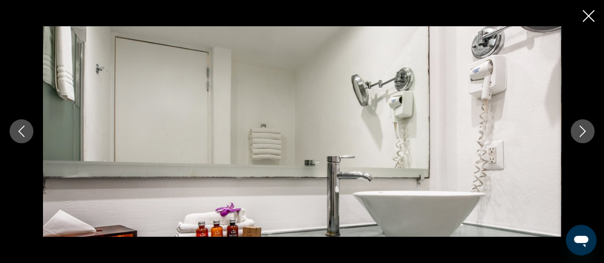
click at [591, 18] on icon "Close slideshow" at bounding box center [588, 16] width 12 height 12
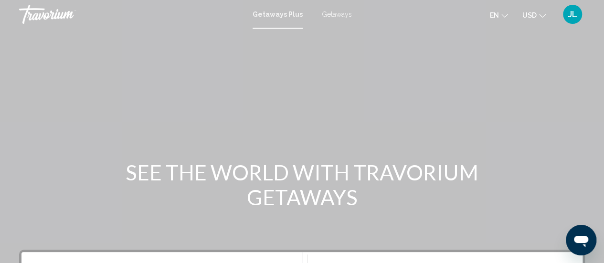
click at [335, 12] on span "Getaways" at bounding box center [337, 14] width 30 height 8
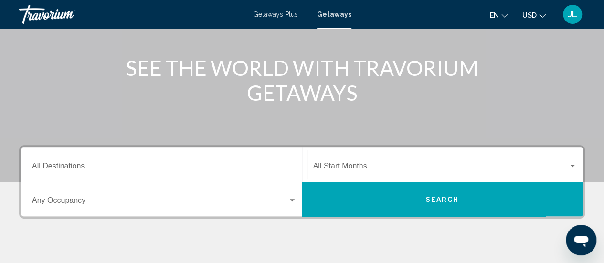
scroll to position [105, 0]
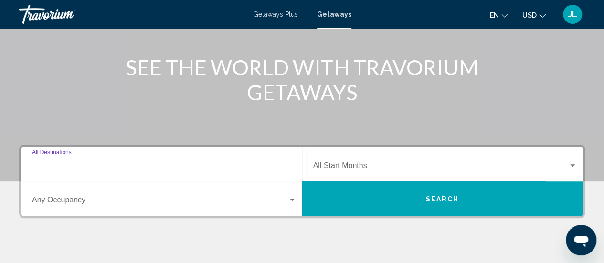
click at [161, 163] on input "Destination All Destinations" at bounding box center [164, 167] width 264 height 9
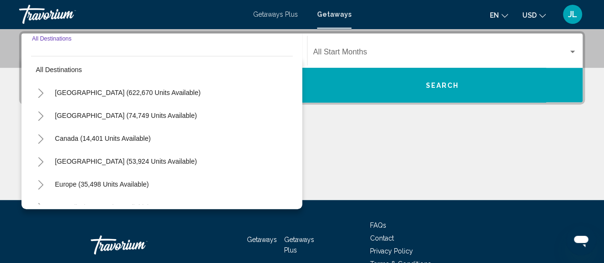
scroll to position [3, 0]
click at [41, 94] on icon "Toggle United States (622,670 units available)" at bounding box center [40, 93] width 5 height 10
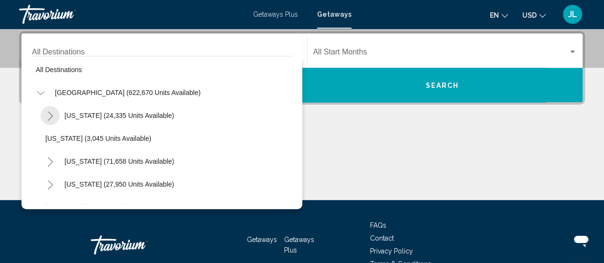
click at [52, 116] on icon "Toggle Arizona (24,335 units available)" at bounding box center [50, 116] width 7 height 10
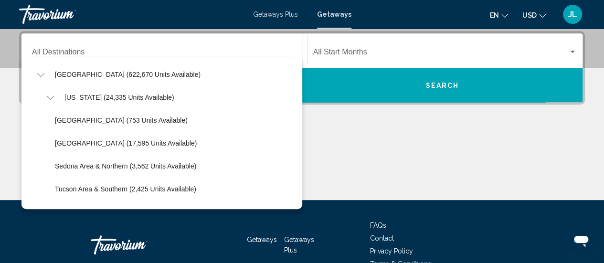
scroll to position [21, 0]
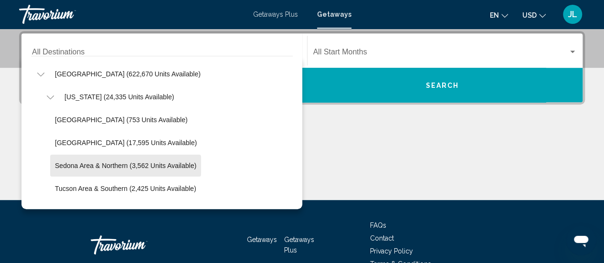
click at [114, 163] on span "Sedona Area & Northern (3,562 units available)" at bounding box center [125, 166] width 141 height 8
type input "**********"
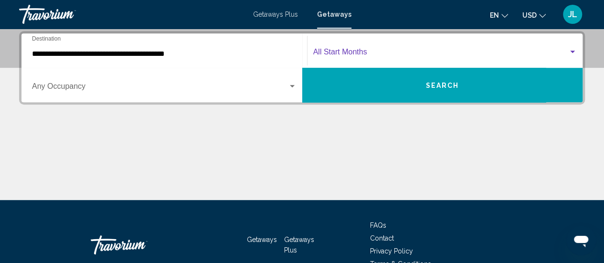
click at [355, 50] on span "Search widget" at bounding box center [440, 54] width 255 height 9
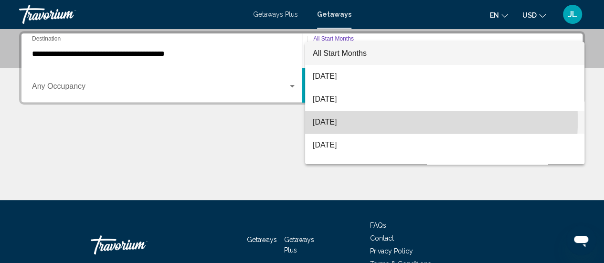
click at [348, 120] on span "[DATE]" at bounding box center [445, 122] width 264 height 23
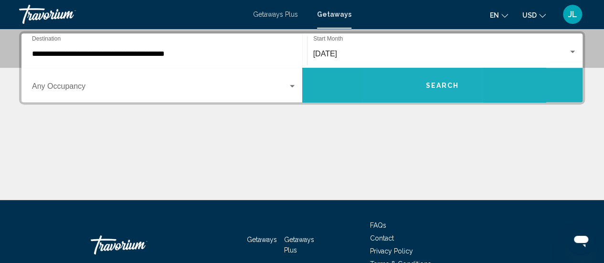
click at [412, 81] on button "Search" at bounding box center [442, 85] width 281 height 34
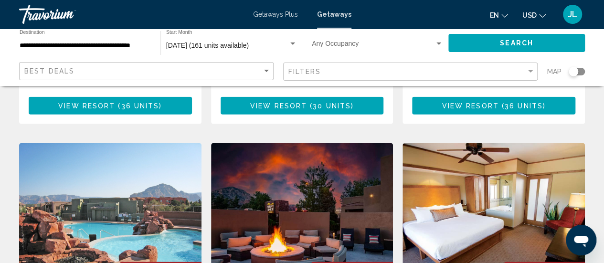
scroll to position [1063, 0]
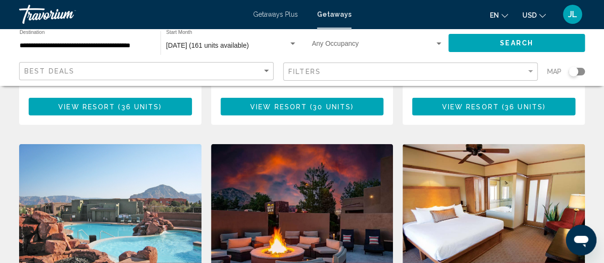
click at [134, 158] on img "Main content" at bounding box center [110, 220] width 182 height 153
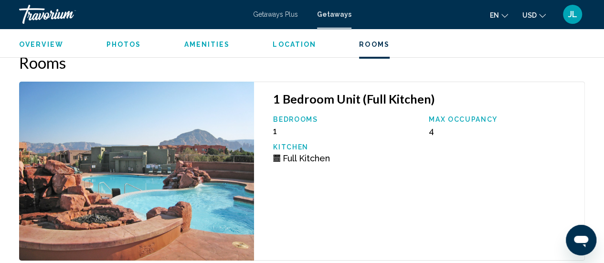
scroll to position [1631, 0]
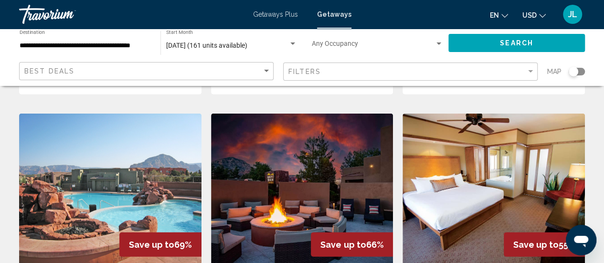
scroll to position [1094, 0]
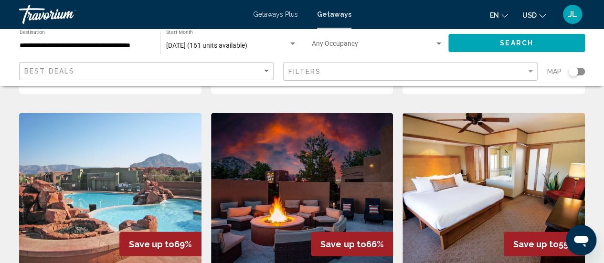
click at [439, 179] on img "Main content" at bounding box center [493, 189] width 182 height 153
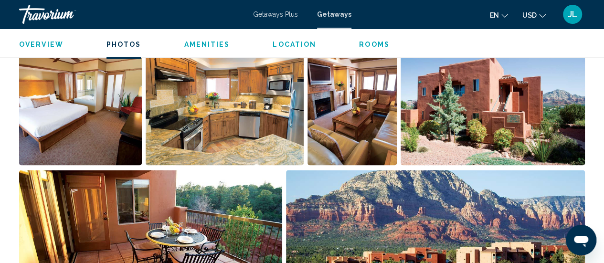
scroll to position [632, 0]
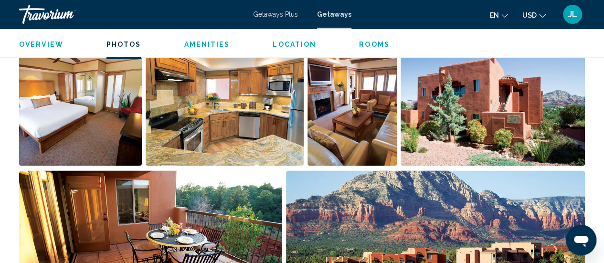
click at [226, 184] on img "Open full-screen image slider" at bounding box center [150, 229] width 263 height 118
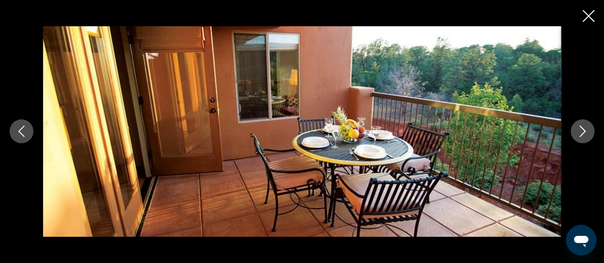
click at [579, 131] on icon "Next image" at bounding box center [581, 130] width 11 height 11
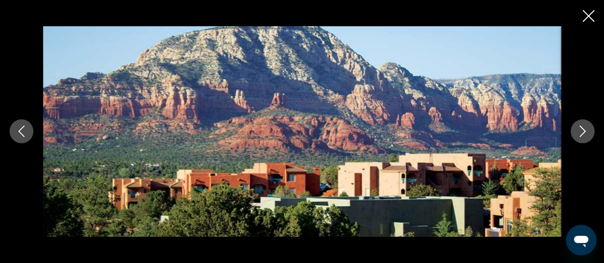
click at [579, 131] on icon "Next image" at bounding box center [581, 130] width 11 height 11
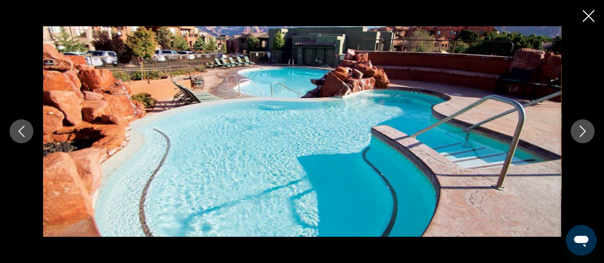
click at [579, 131] on icon "Next image" at bounding box center [581, 130] width 11 height 11
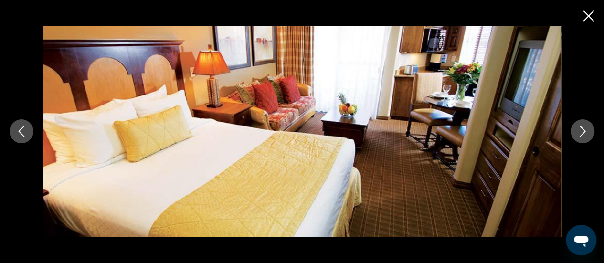
click at [579, 131] on icon "Next image" at bounding box center [581, 130] width 11 height 11
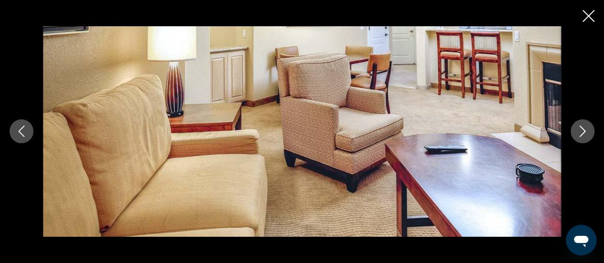
click at [579, 131] on icon "Next image" at bounding box center [581, 130] width 11 height 11
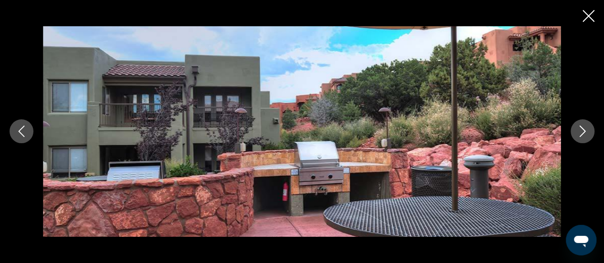
click at [579, 131] on icon "Next image" at bounding box center [581, 130] width 11 height 11
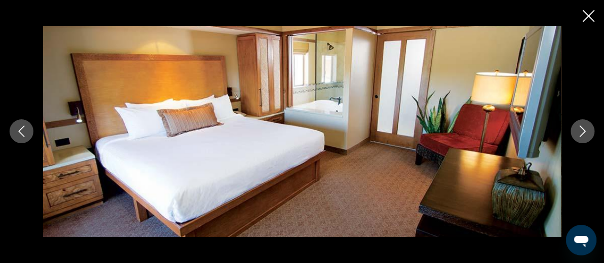
click at [589, 17] on icon "Close slideshow" at bounding box center [588, 16] width 12 height 12
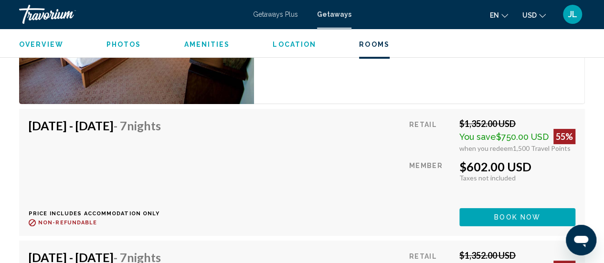
scroll to position [1602, 0]
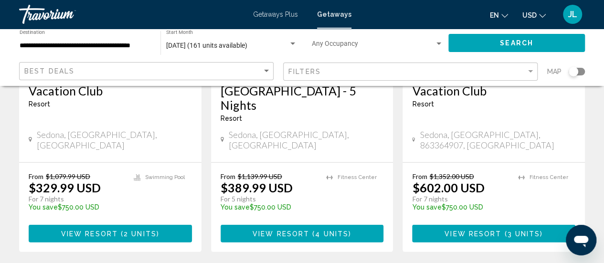
scroll to position [1287, 0]
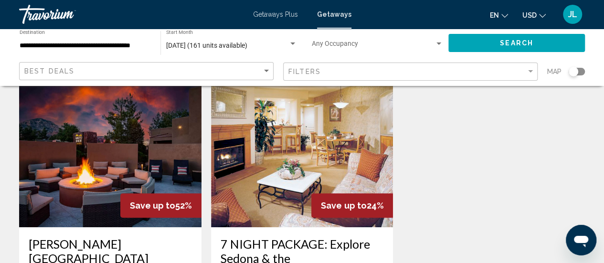
scroll to position [52, 0]
